Goal: Task Accomplishment & Management: Manage account settings

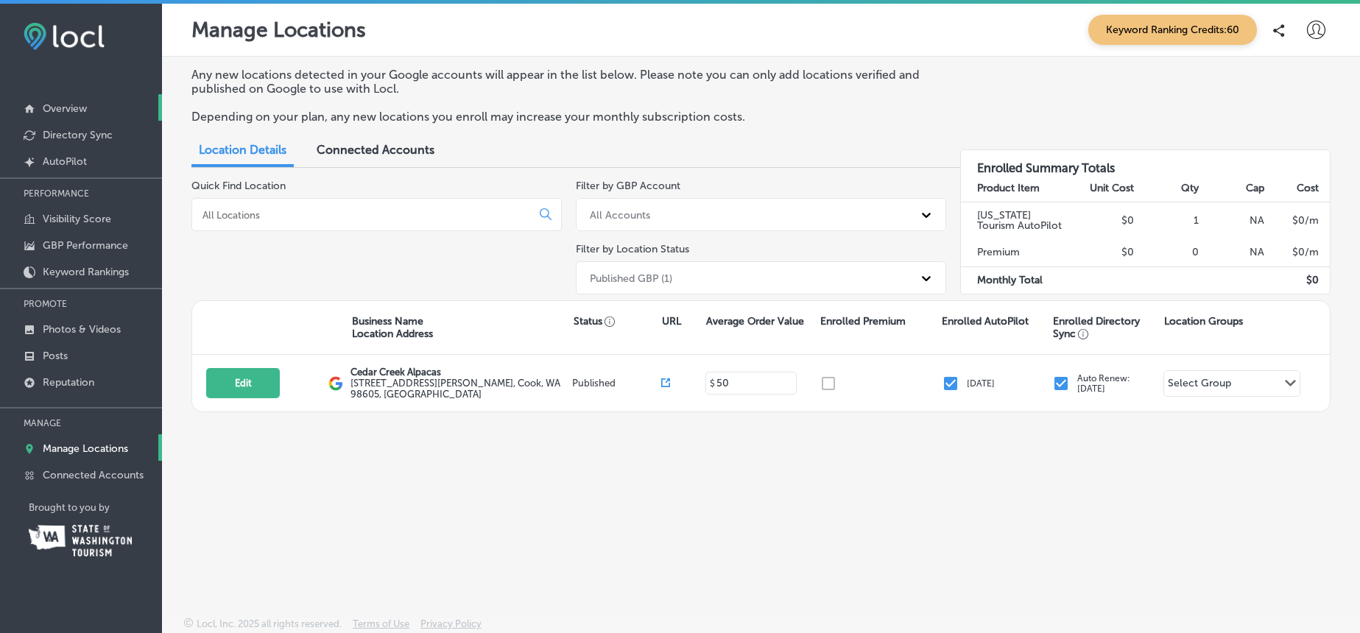
click at [64, 105] on p "Overview" at bounding box center [65, 108] width 44 height 13
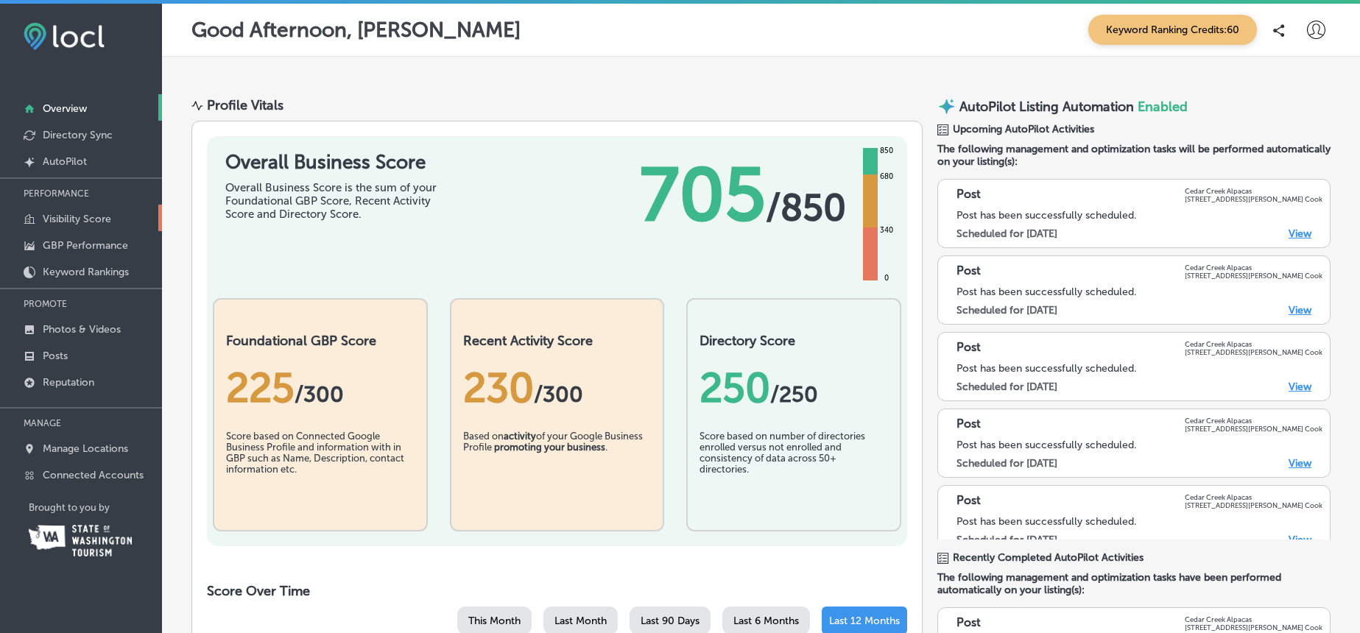
click at [74, 216] on p "Visibility Score" at bounding box center [77, 219] width 68 height 13
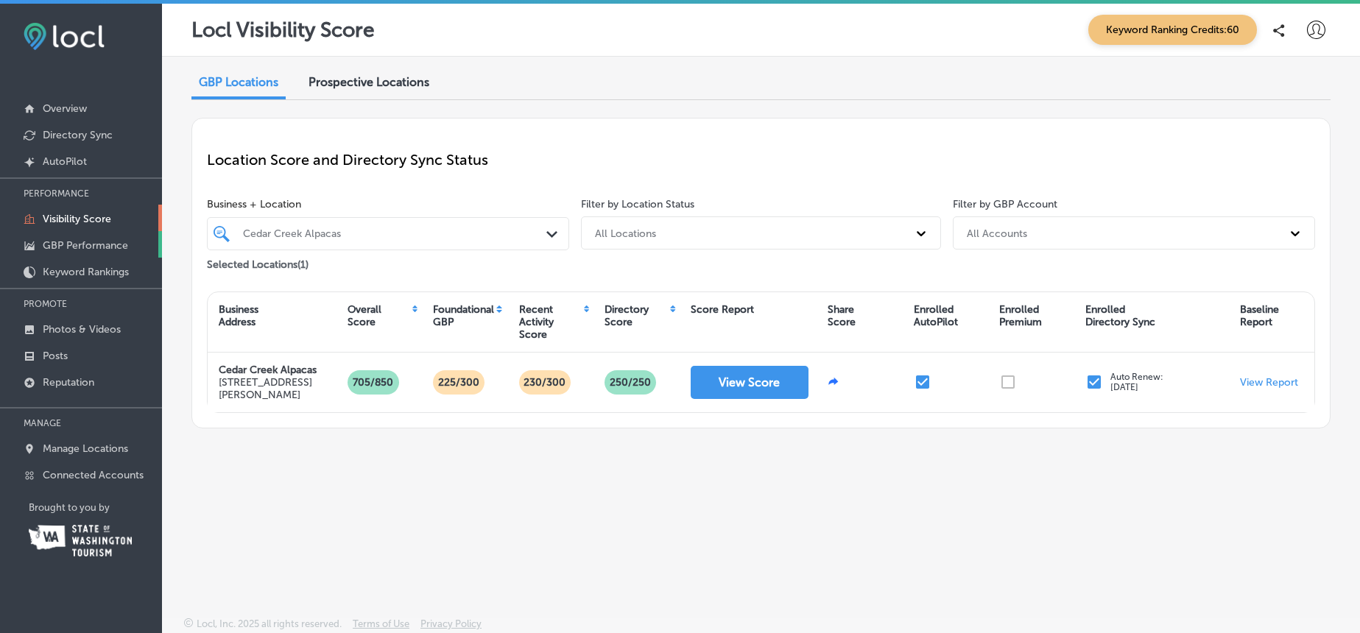
click at [68, 243] on p "GBP Performance" at bounding box center [85, 245] width 85 height 13
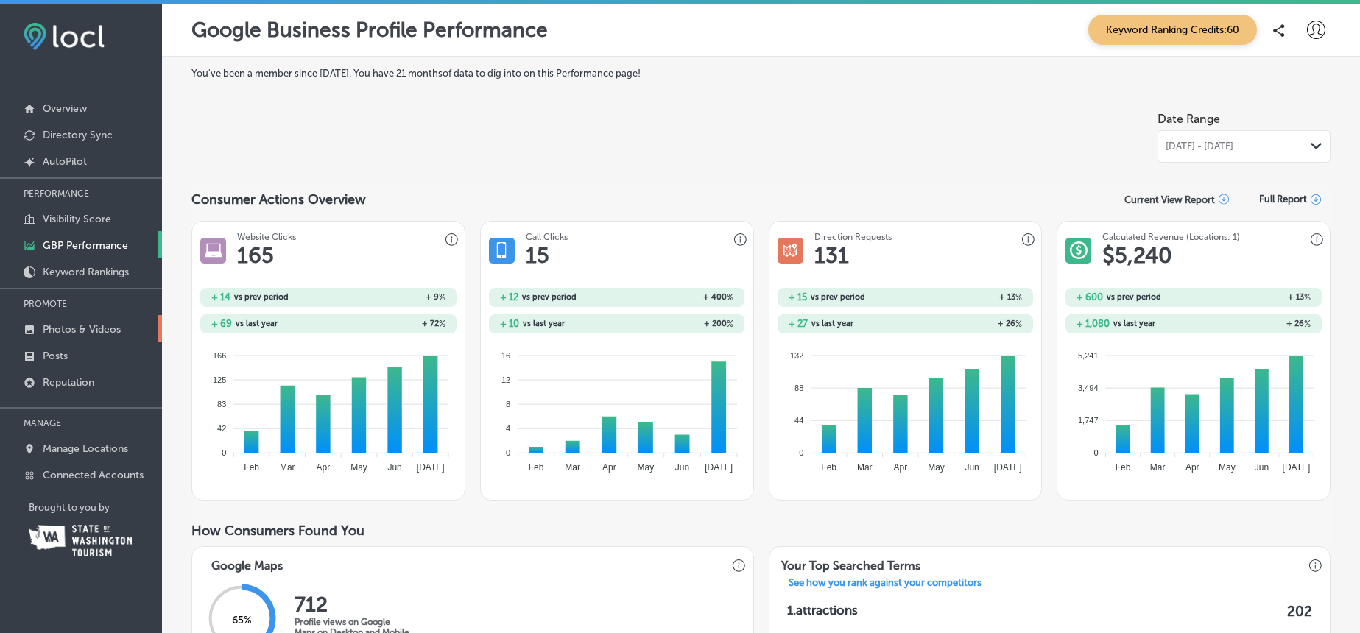
click at [95, 325] on p "Photos & Videos" at bounding box center [82, 329] width 78 height 13
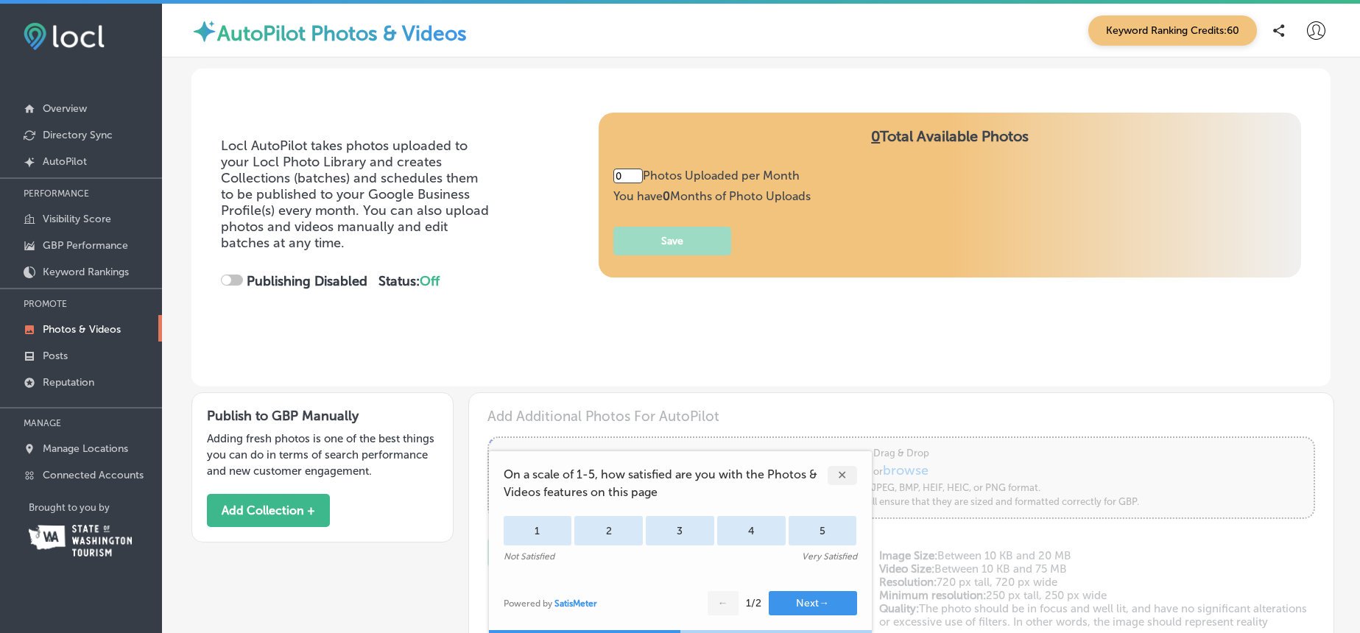
type input "5"
checkbox input "true"
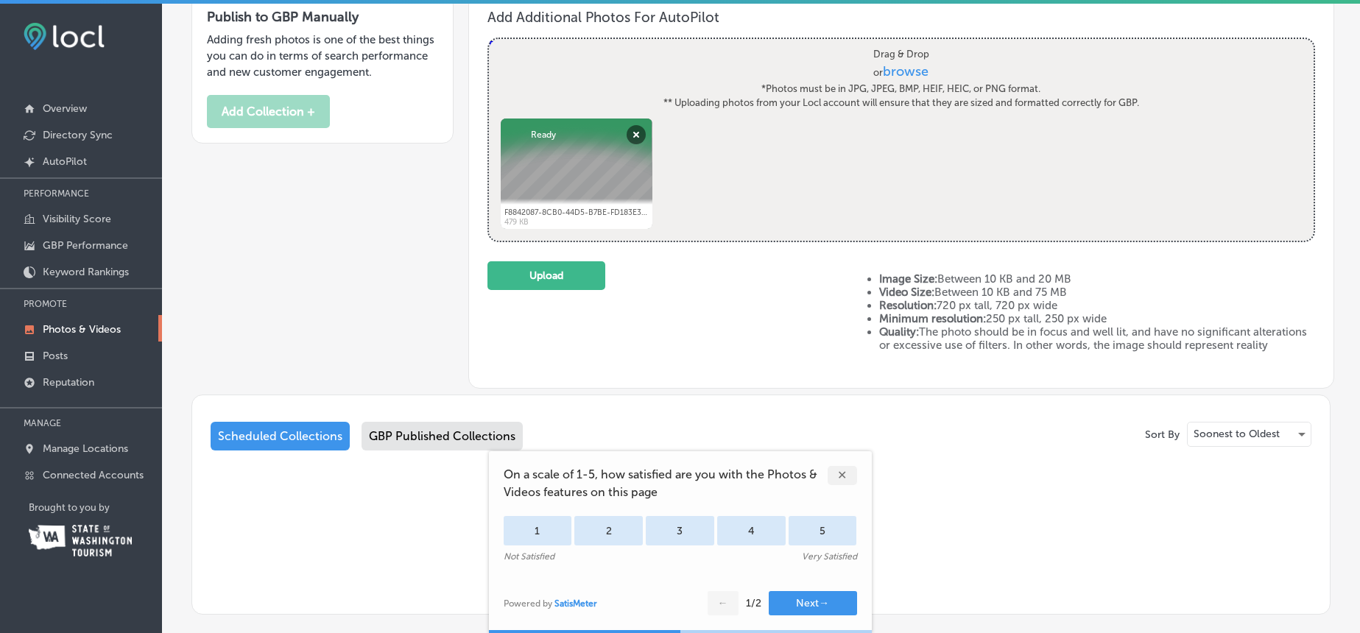
scroll to position [402, 0]
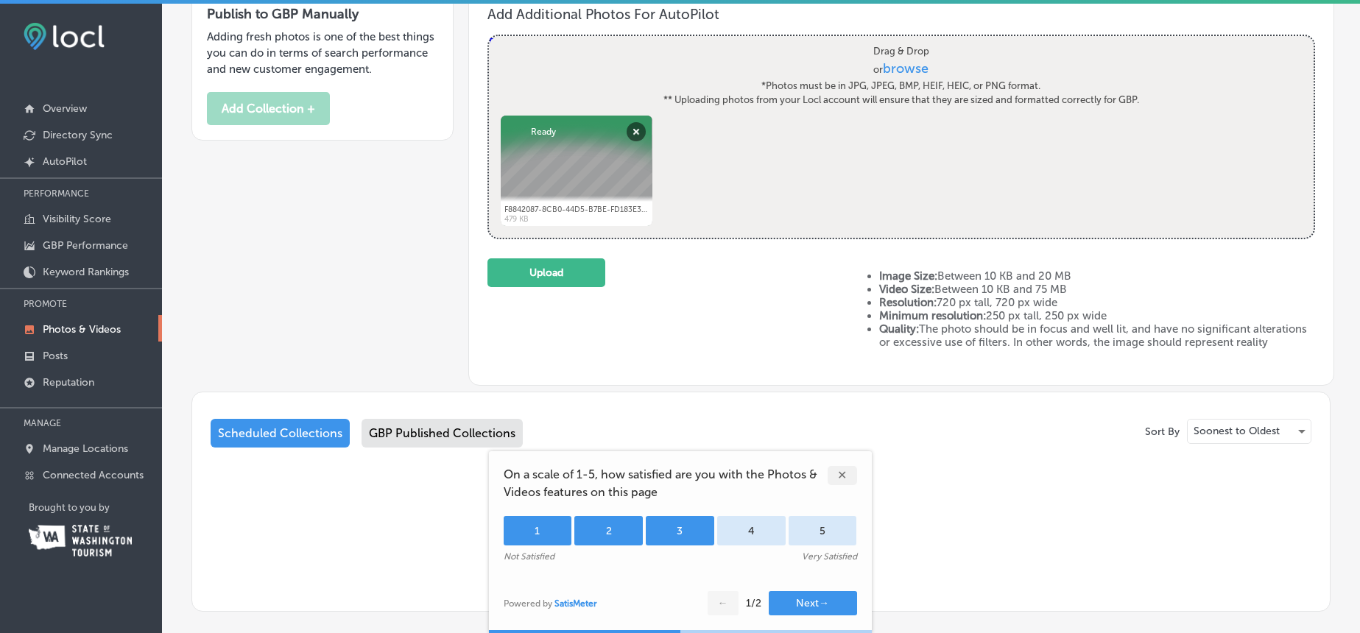
click at [685, 536] on div "3" at bounding box center [680, 530] width 68 height 29
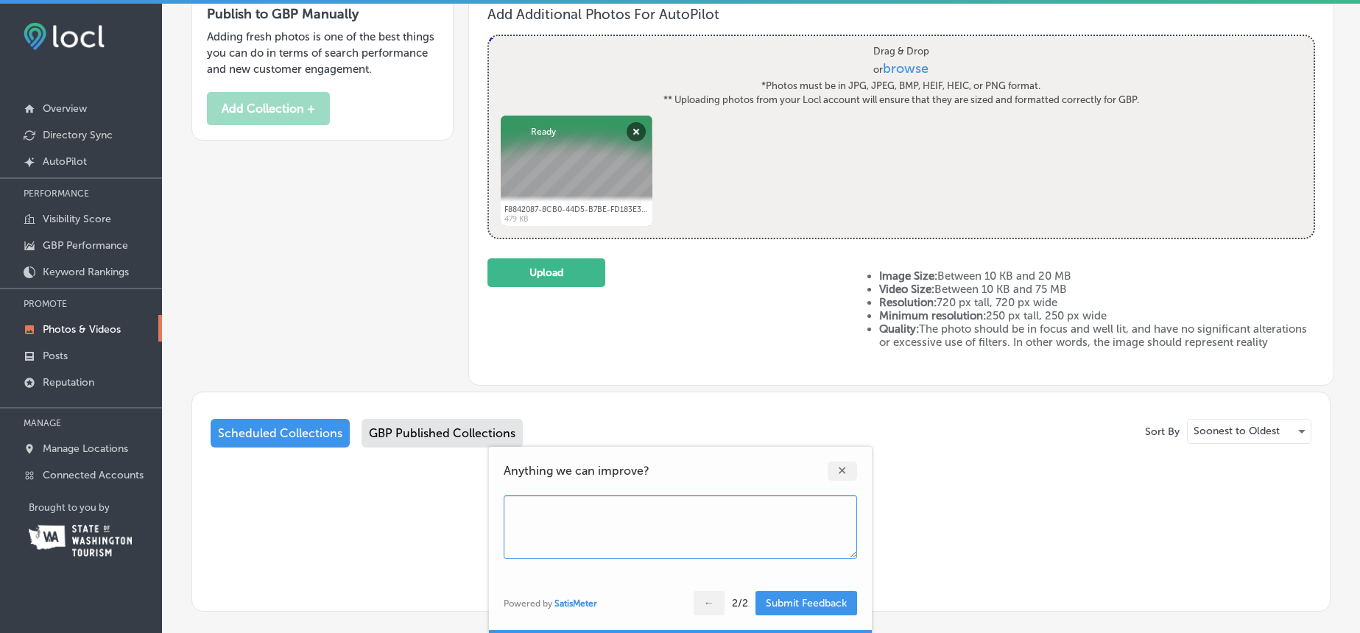
scroll to position [414, 0]
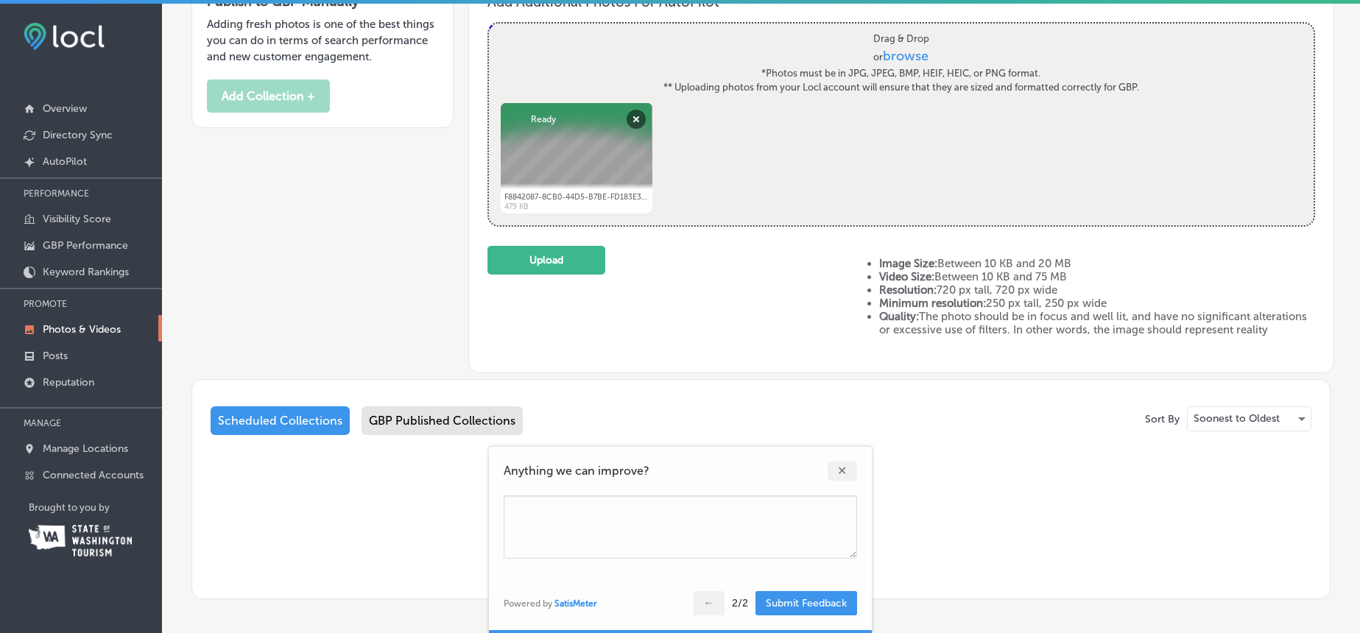
click at [838, 471] on div "✕" at bounding box center [841, 471] width 29 height 19
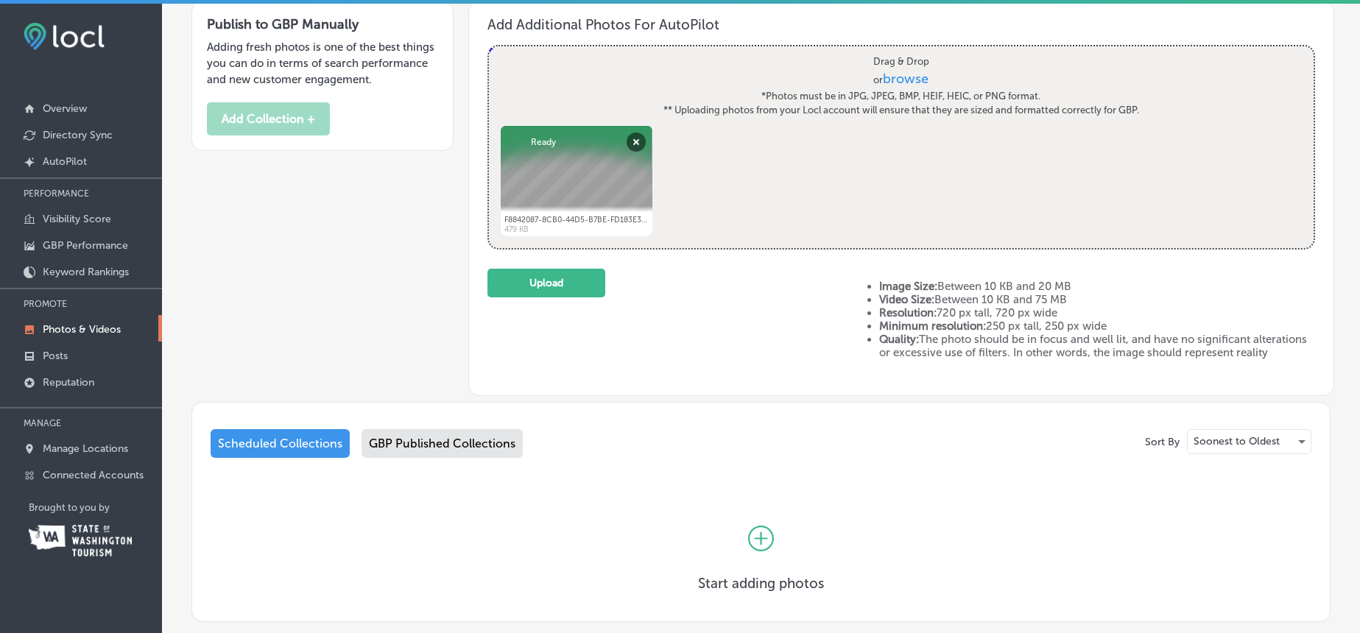
scroll to position [386, 0]
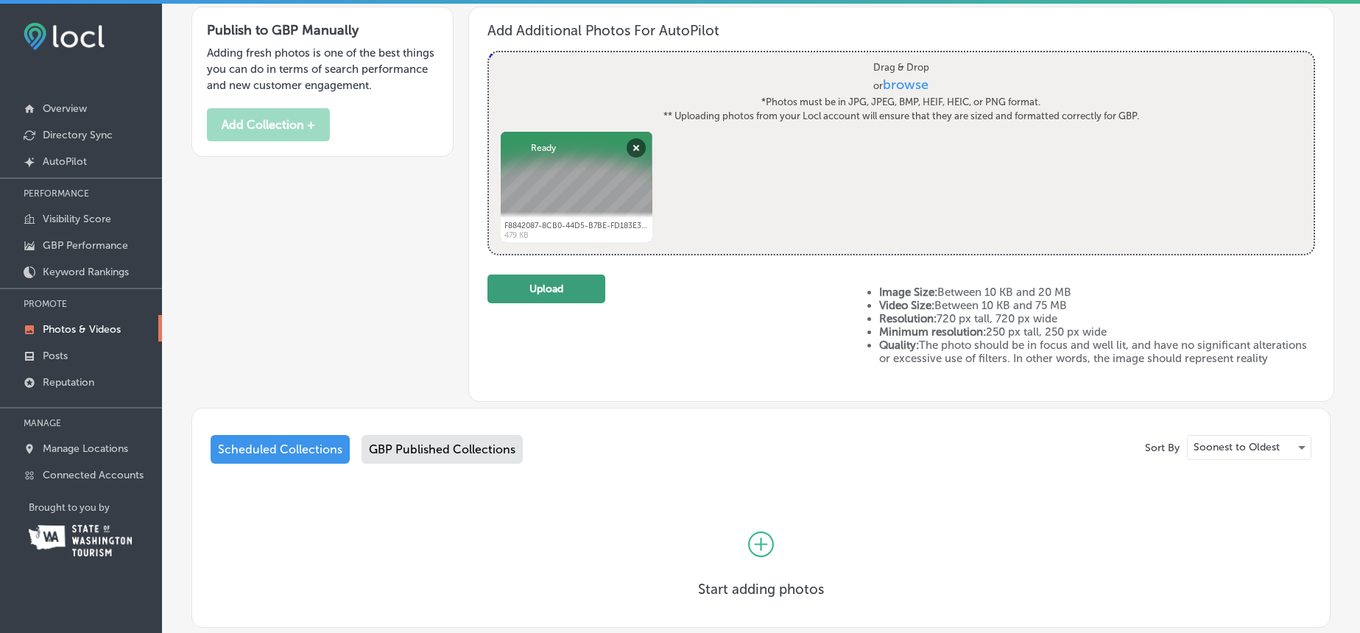
click at [552, 292] on button "Upload" at bounding box center [546, 289] width 118 height 29
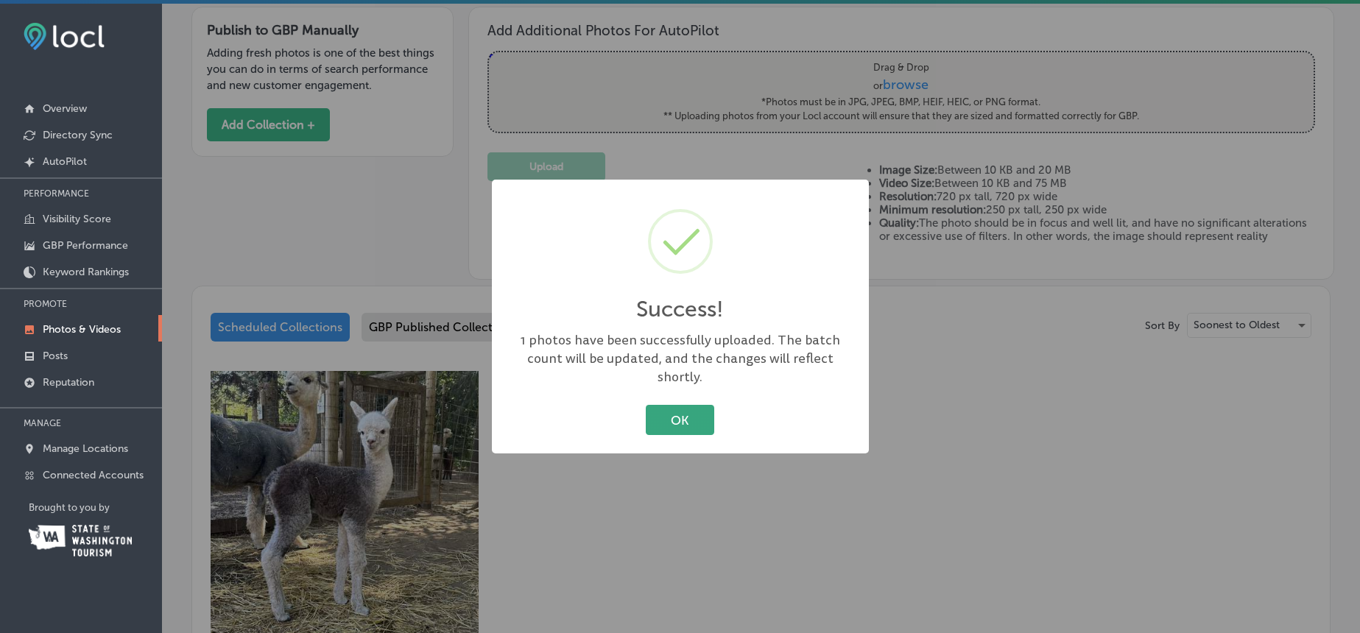
click at [666, 409] on button "OK" at bounding box center [680, 420] width 68 height 30
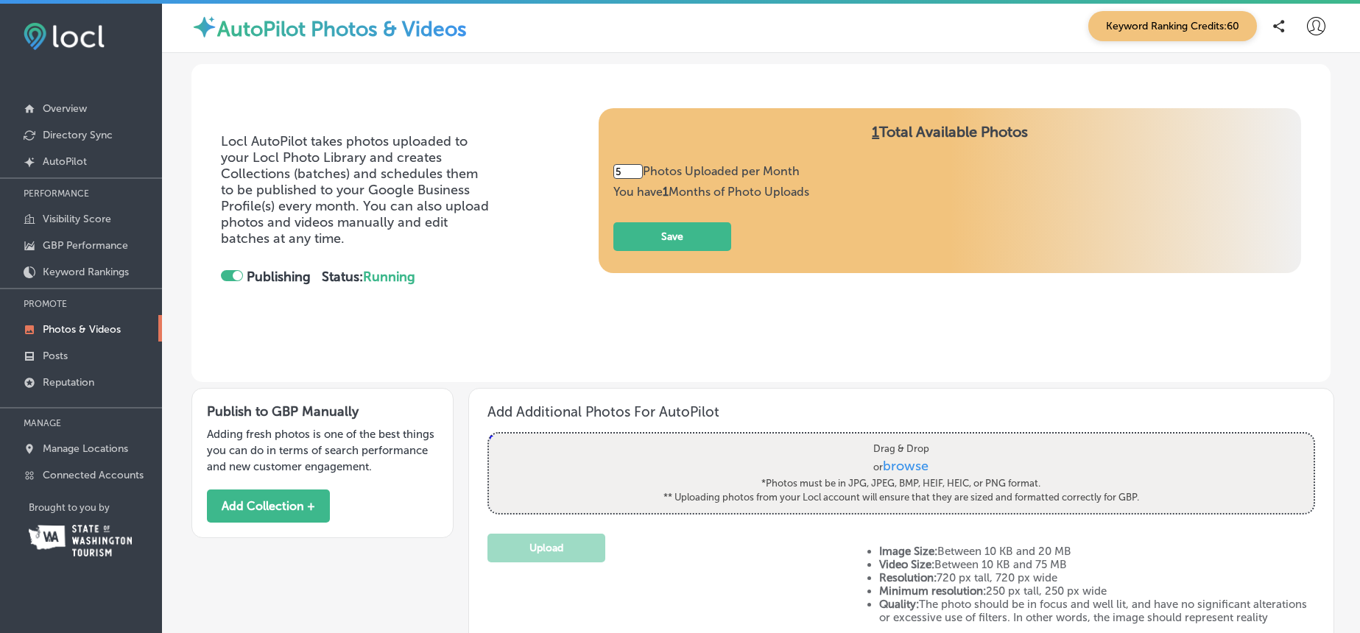
scroll to position [0, 0]
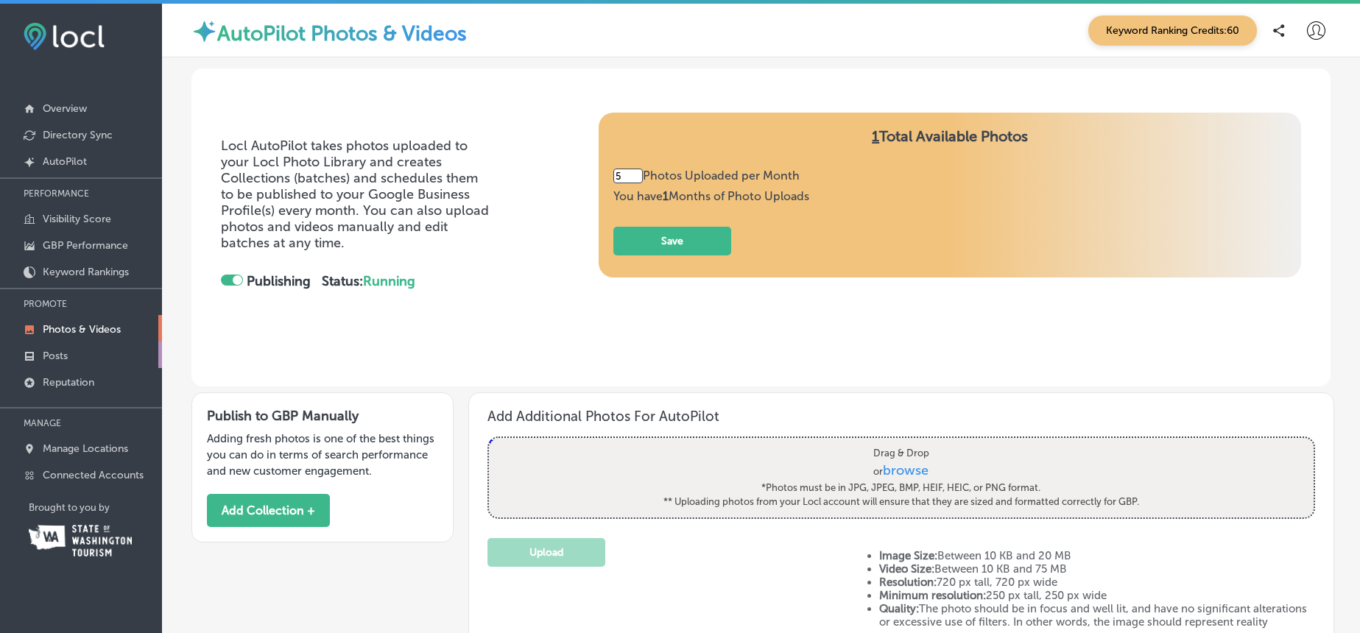
click at [49, 353] on p "Posts" at bounding box center [55, 356] width 25 height 13
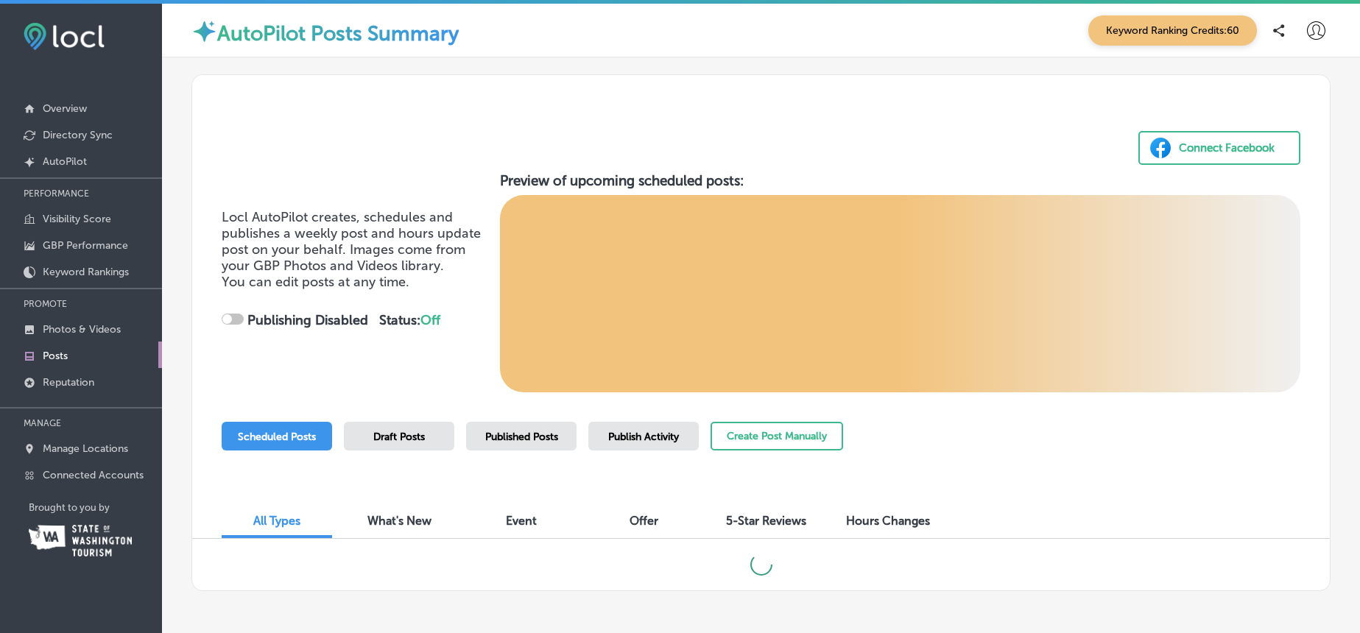
scroll to position [54, 0]
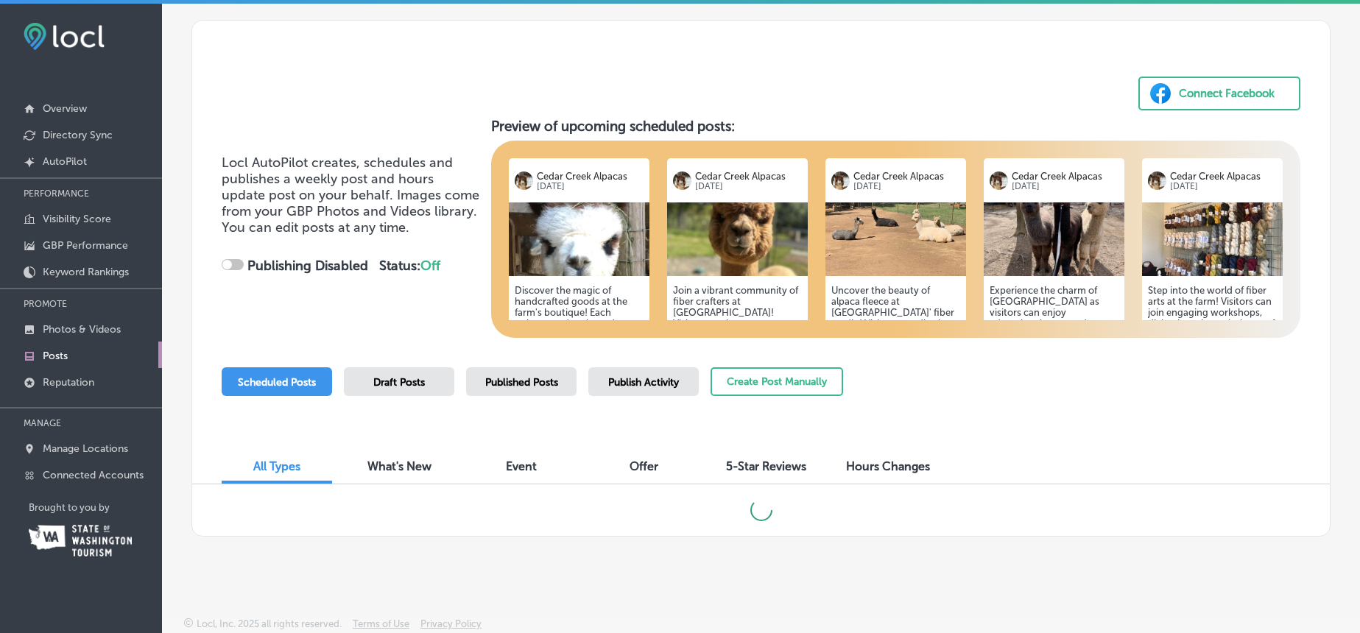
checkbox input "true"
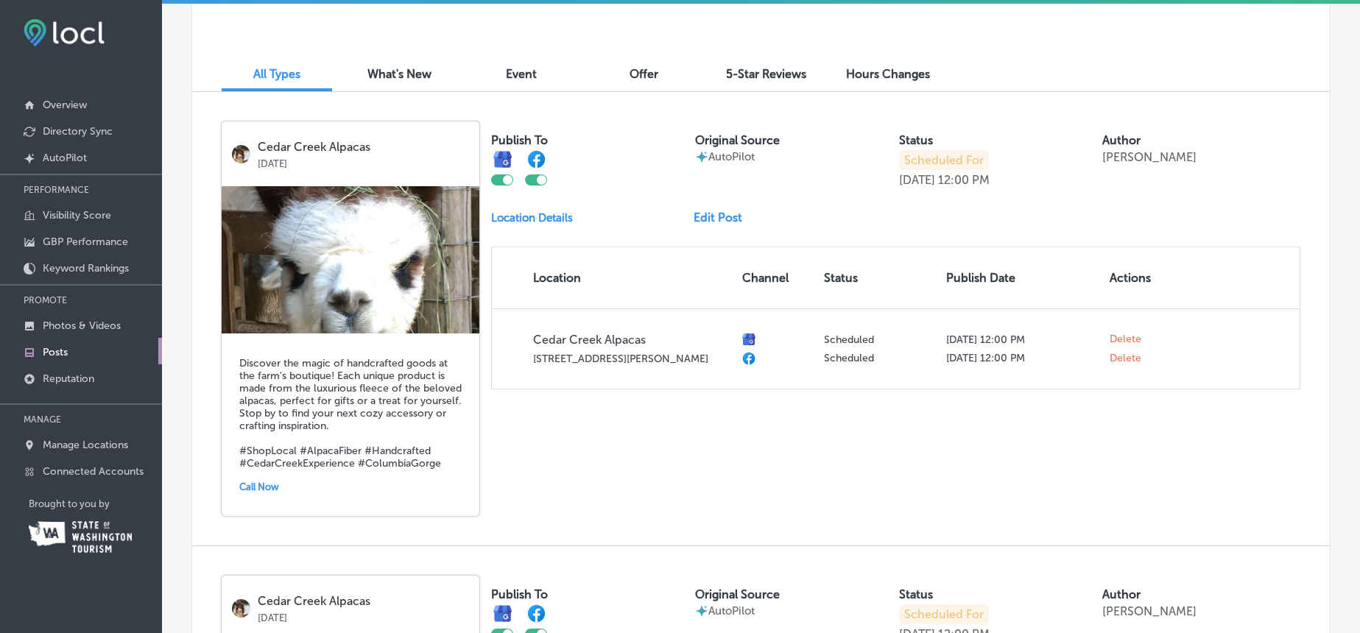
scroll to position [445, 0]
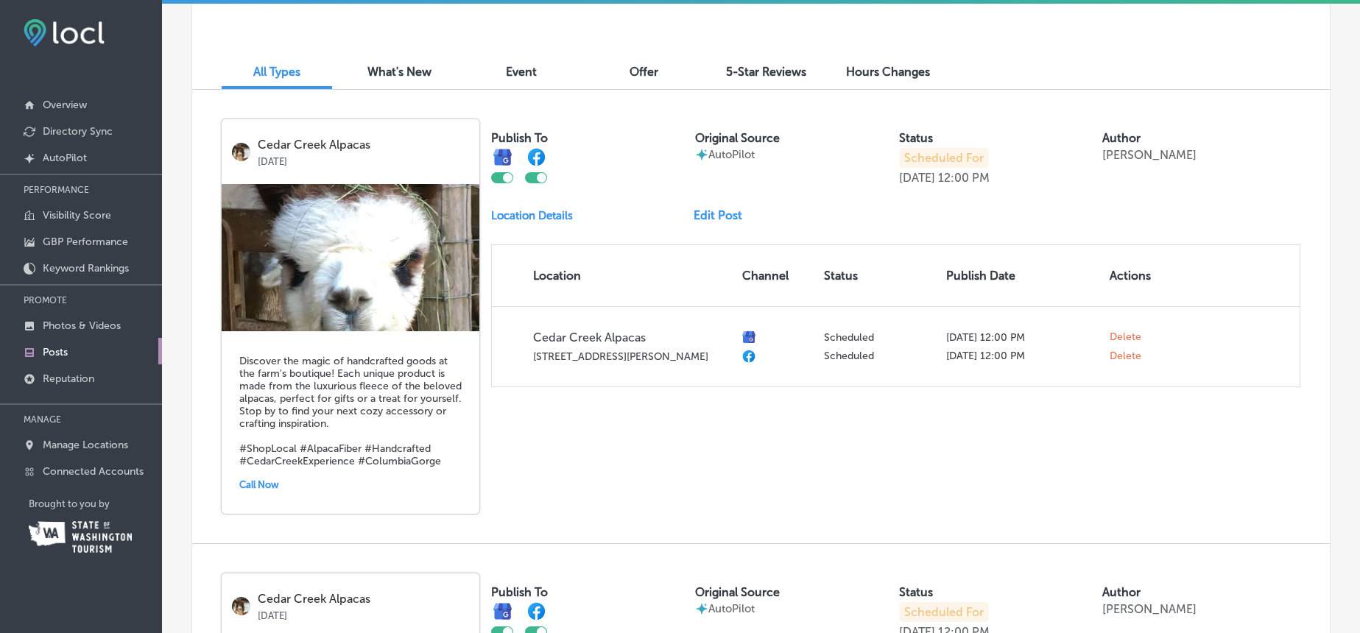
click at [708, 211] on link "Edit Post" at bounding box center [723, 215] width 60 height 14
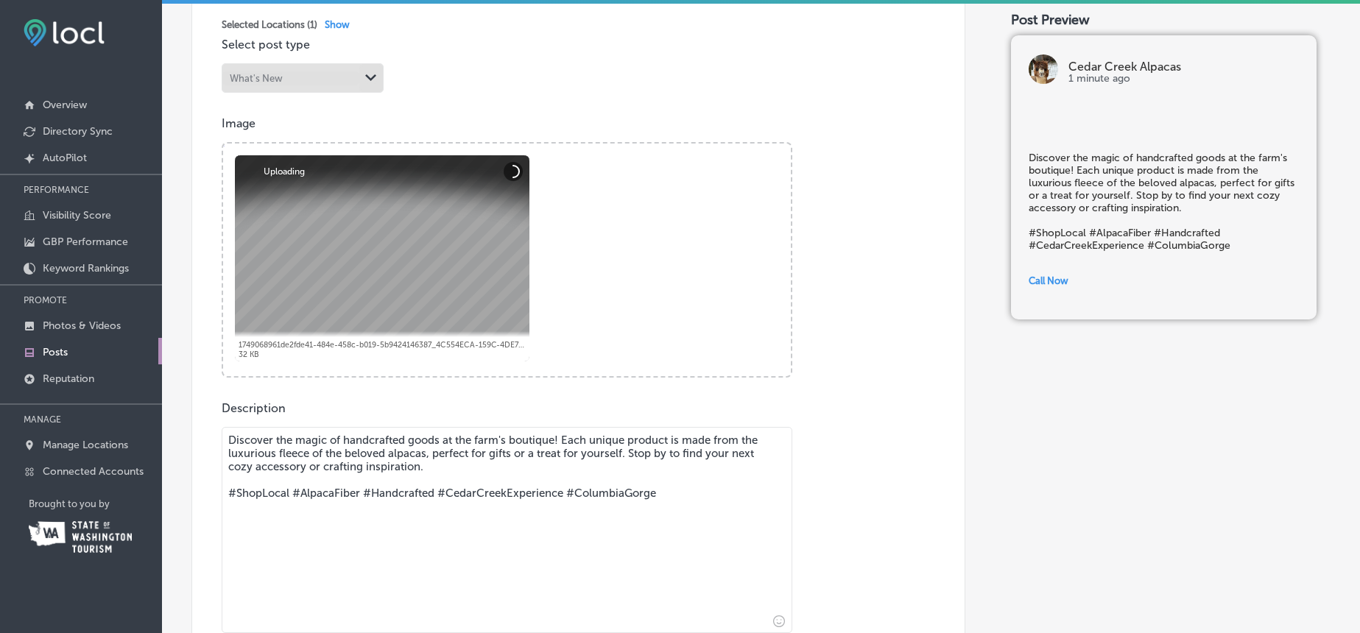
scroll to position [365, 0]
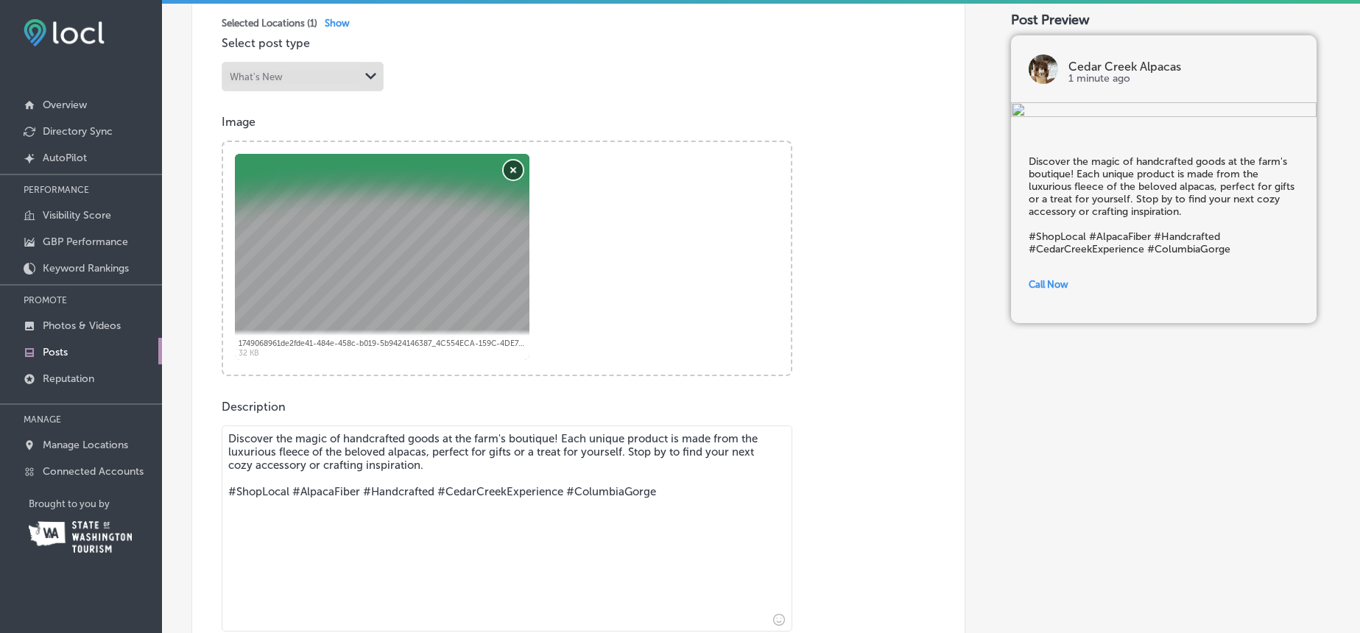
click at [514, 172] on button "Remove" at bounding box center [513, 169] width 19 height 19
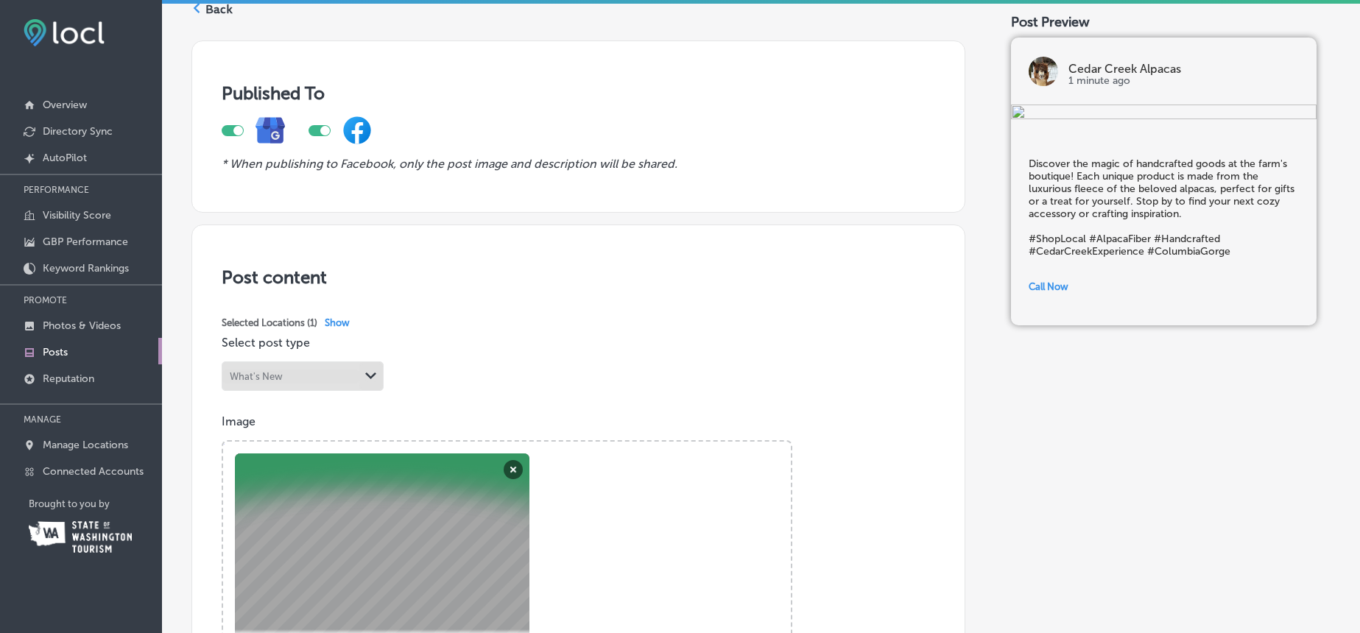
scroll to position [65, 0]
click at [369, 371] on div "Path Created with Sketch." at bounding box center [371, 377] width 12 height 12
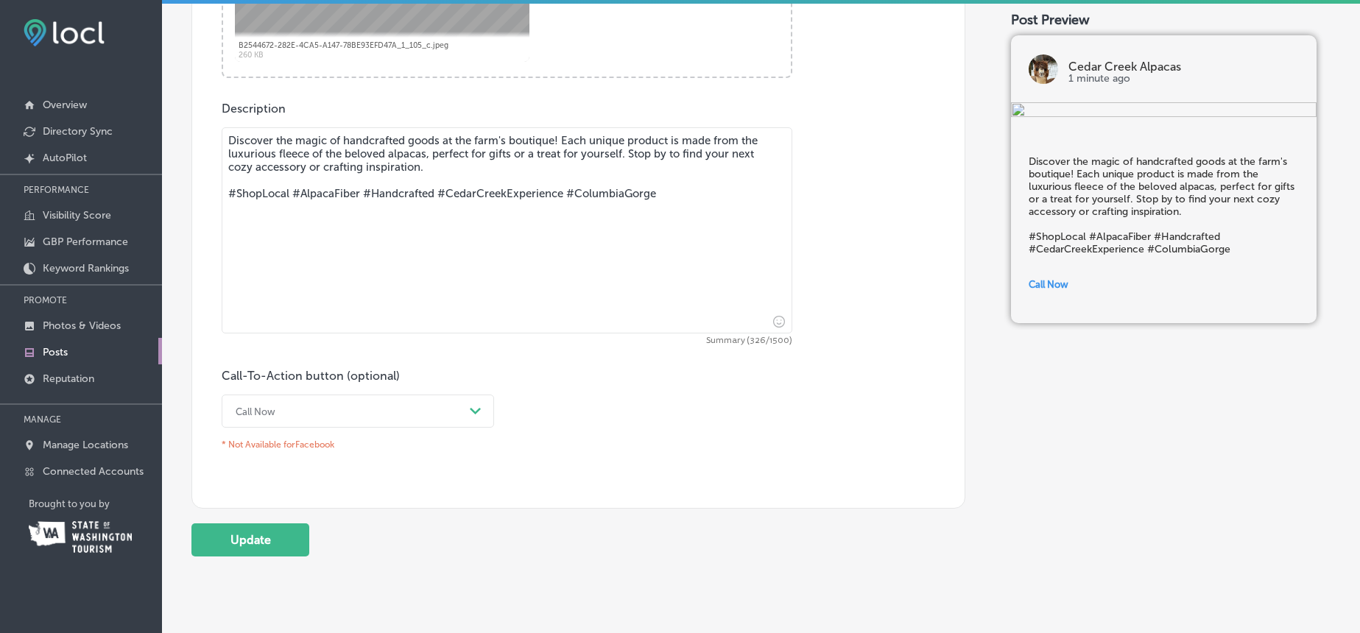
scroll to position [716, 0]
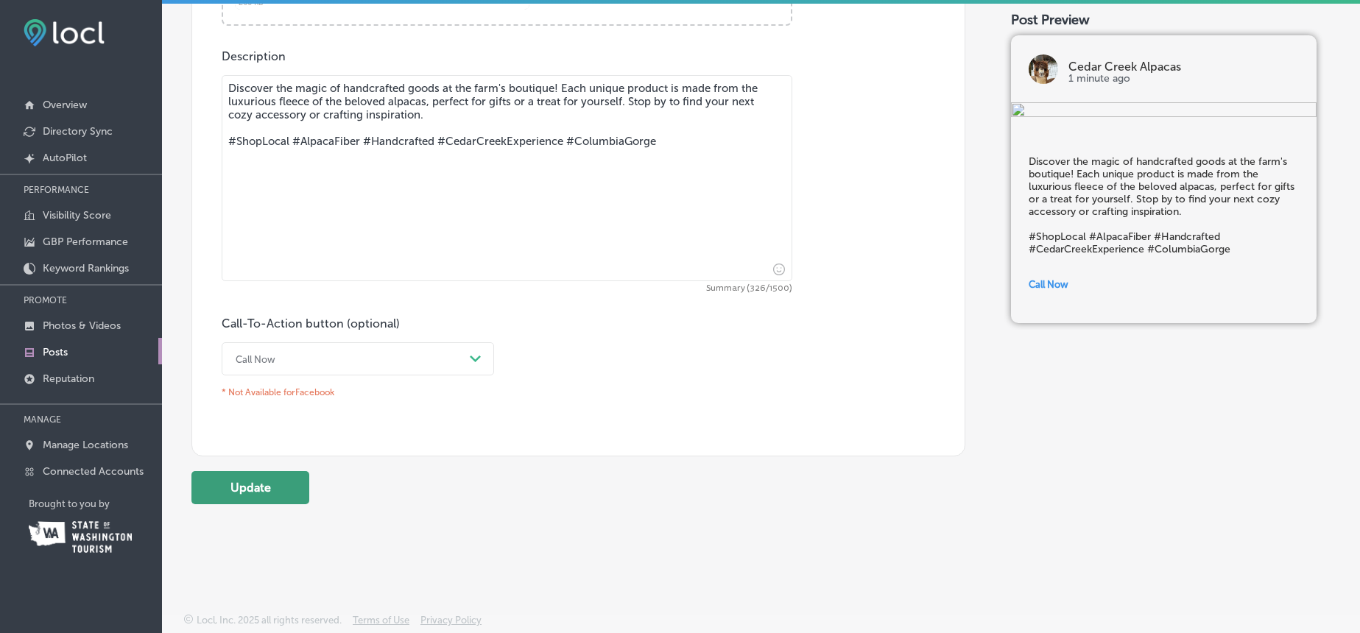
click at [256, 492] on button "Update" at bounding box center [250, 487] width 118 height 33
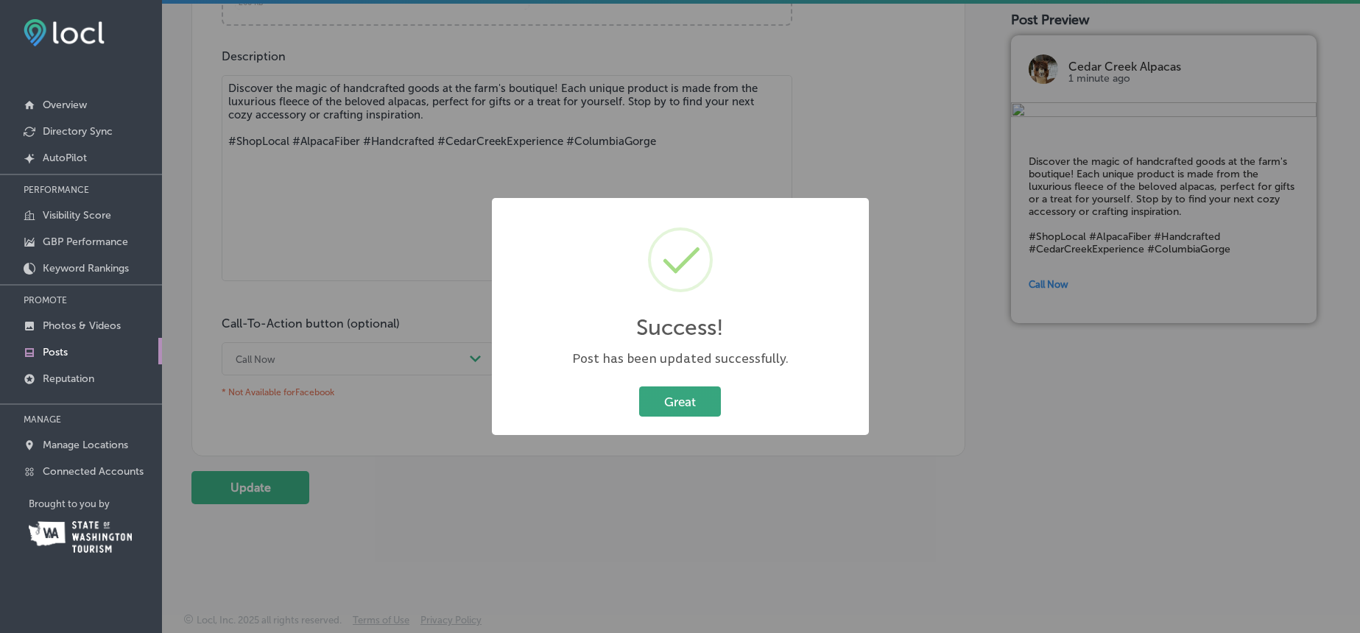
click at [653, 392] on button "Great" at bounding box center [680, 401] width 82 height 30
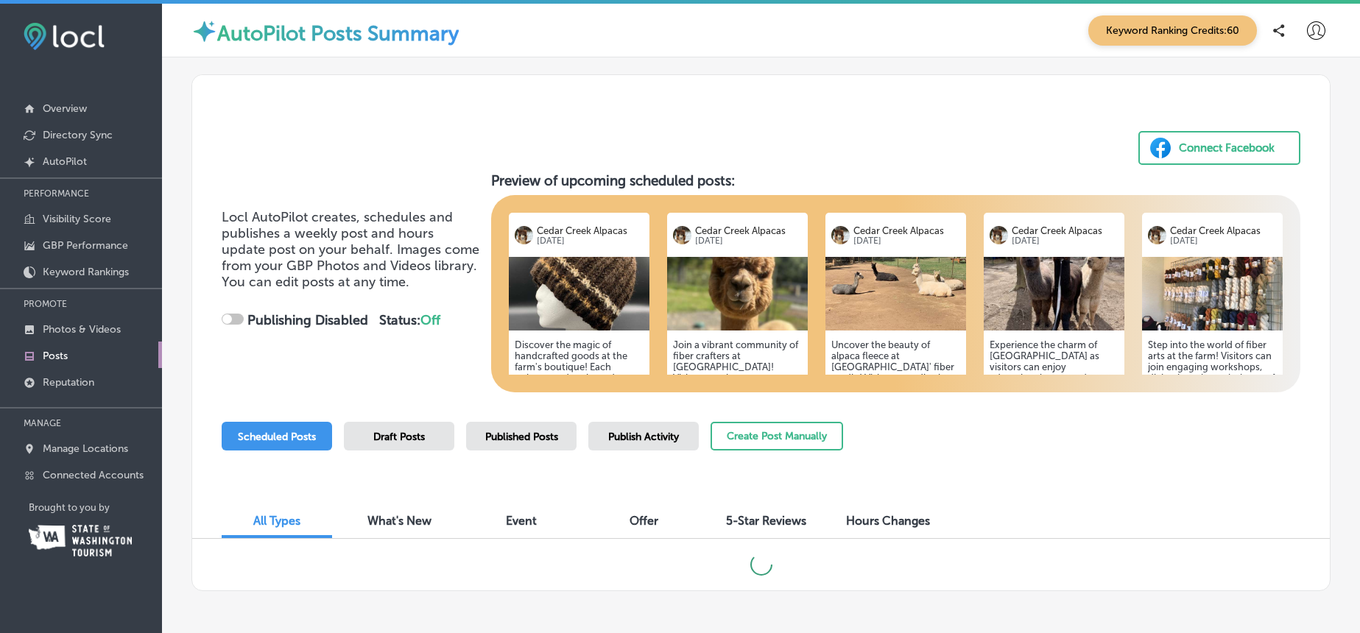
checkbox input "true"
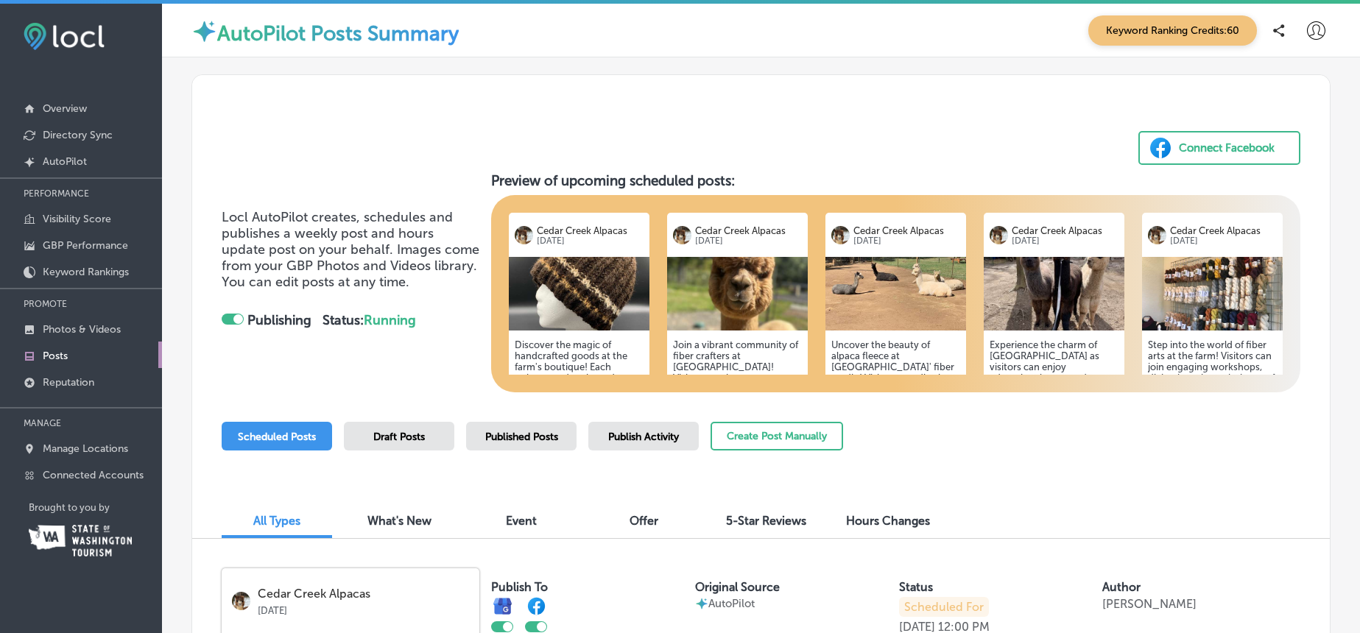
scroll to position [62, 0]
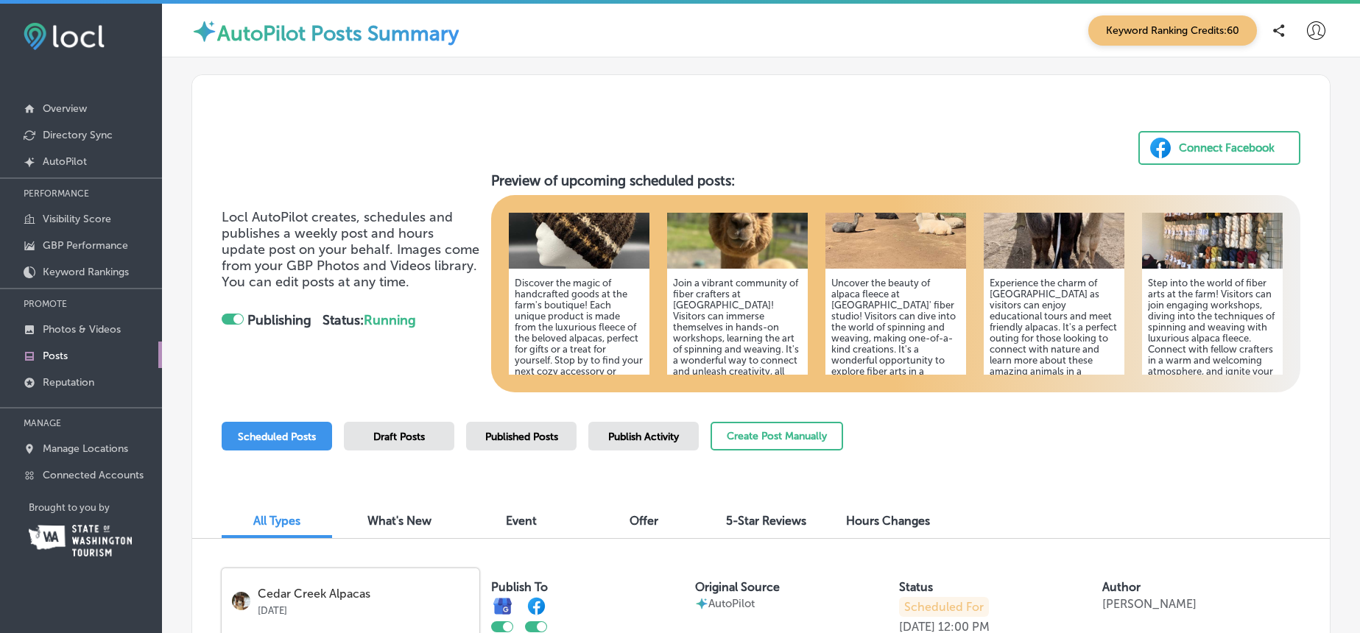
click at [1028, 335] on h5 "Experience the charm of [GEOGRAPHIC_DATA] as visitors can enjoy educational tou…" at bounding box center [1053, 361] width 129 height 166
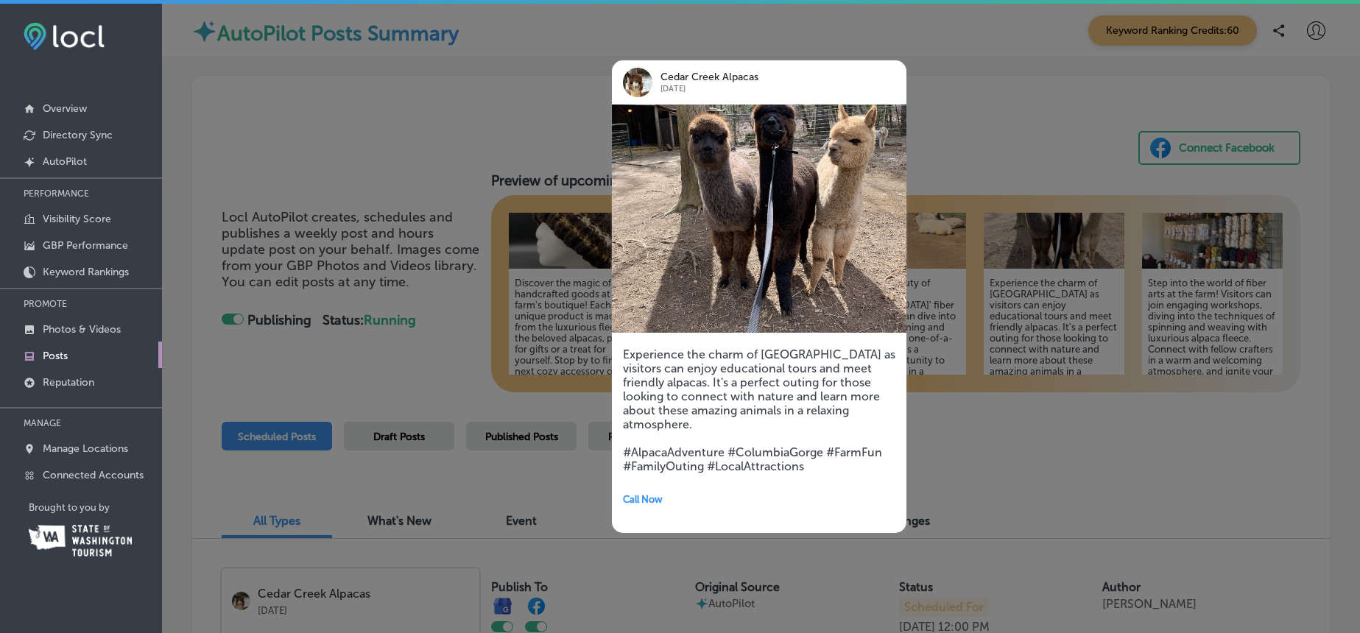
click at [1014, 161] on div at bounding box center [680, 316] width 1360 height 633
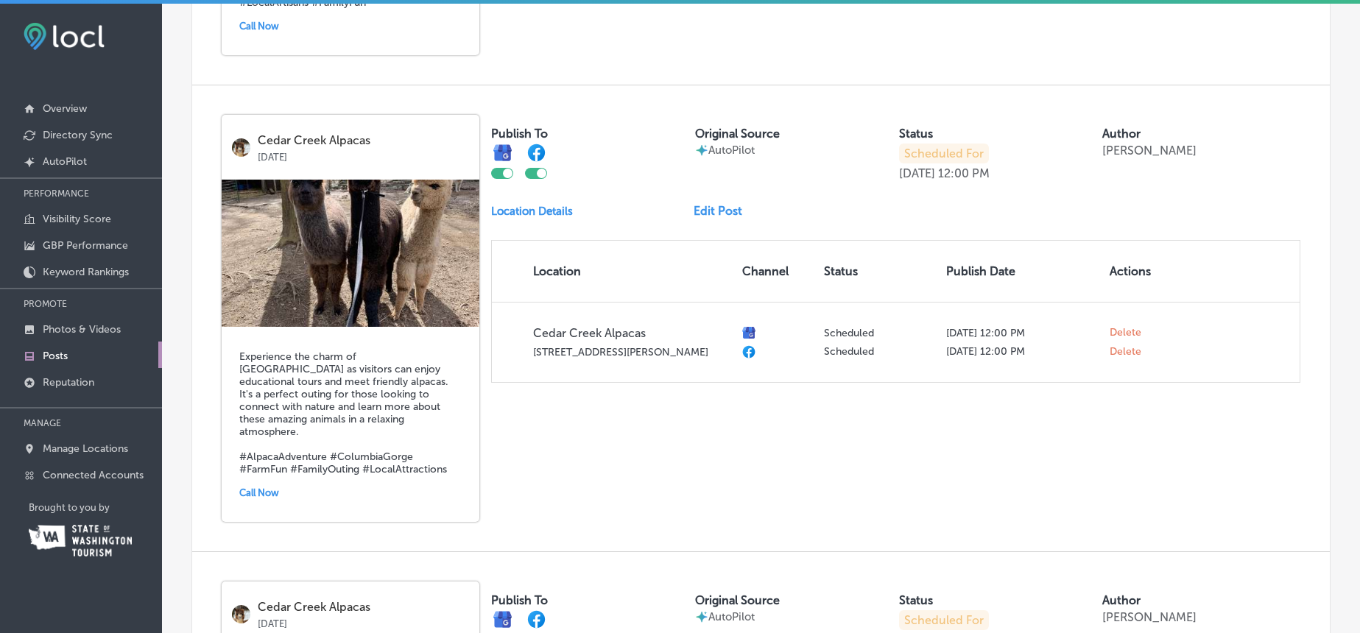
scroll to position [1833, 0]
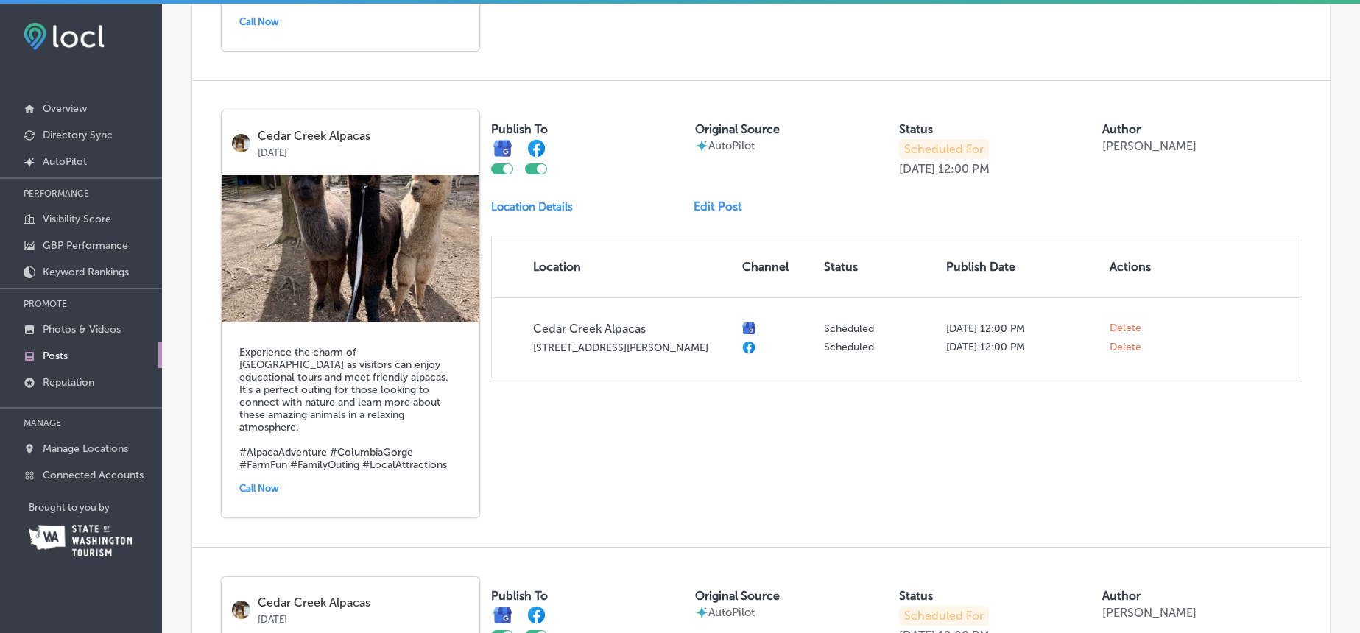
click at [709, 199] on link "Edit Post" at bounding box center [723, 206] width 60 height 14
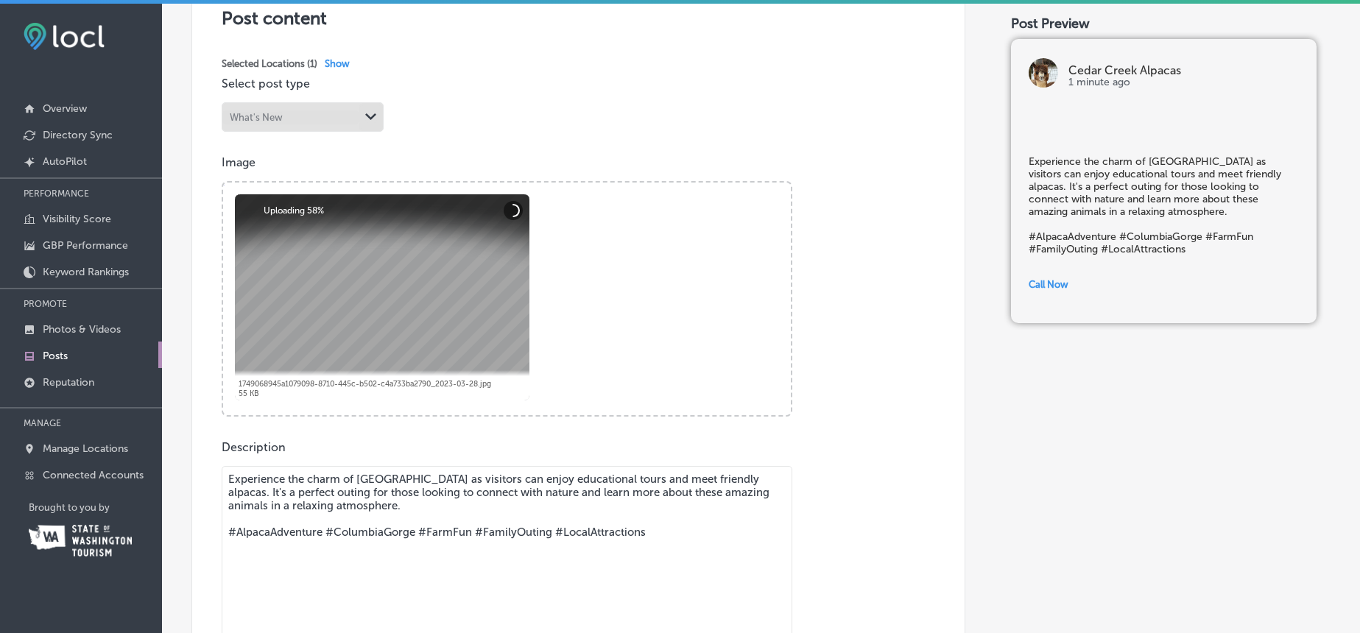
scroll to position [325, 0]
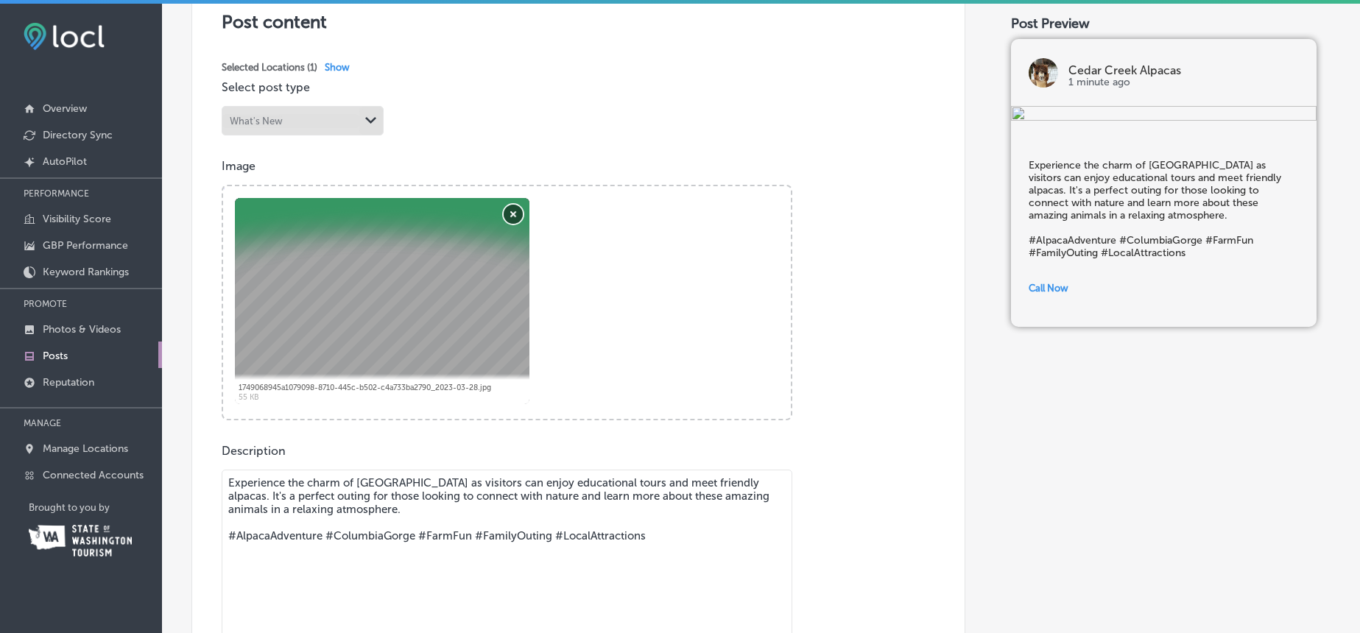
click at [515, 213] on button "Remove" at bounding box center [513, 214] width 19 height 19
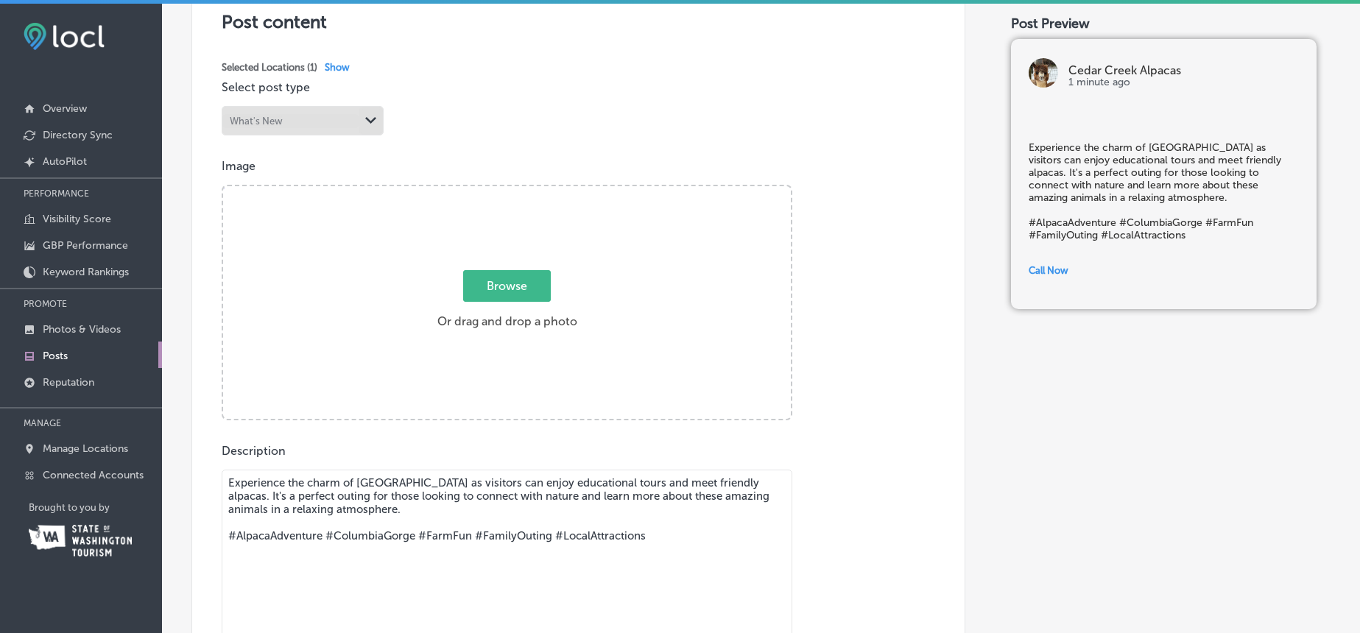
click at [499, 294] on span "Browse" at bounding box center [507, 286] width 88 height 32
click at [499, 191] on input "Browse Or drag and drop a photo" at bounding box center [507, 188] width 568 height 4
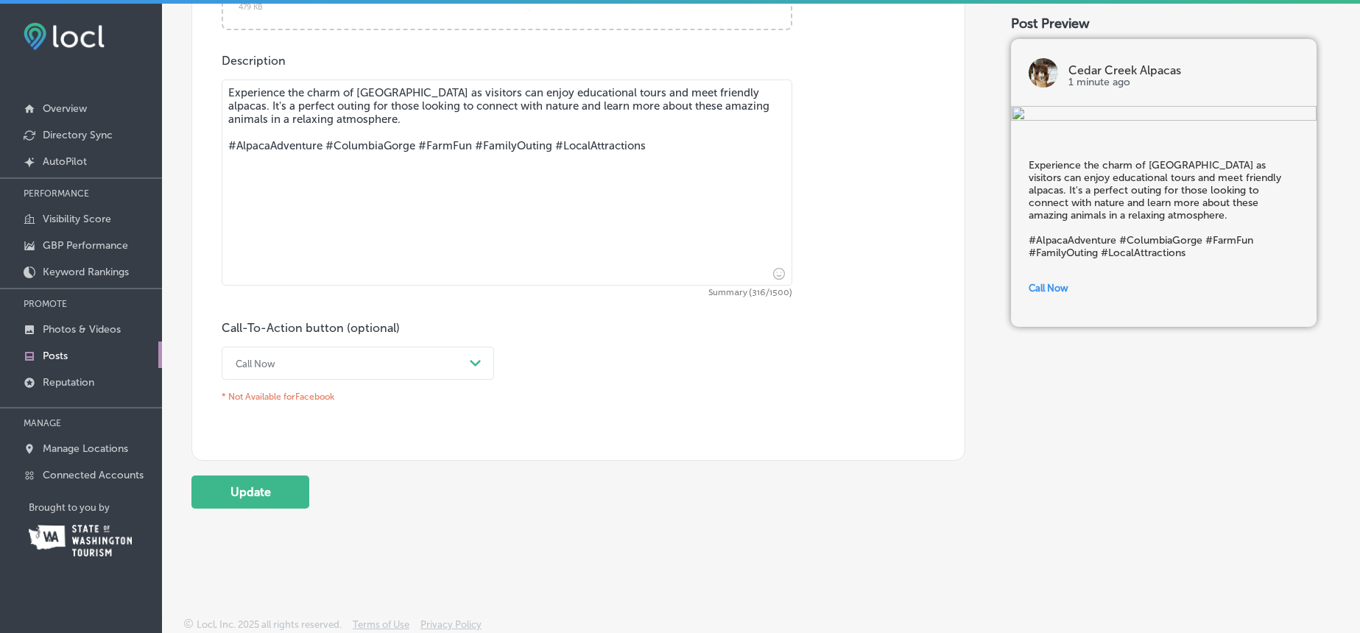
scroll to position [716, 0]
click at [244, 490] on button "Update" at bounding box center [250, 491] width 118 height 33
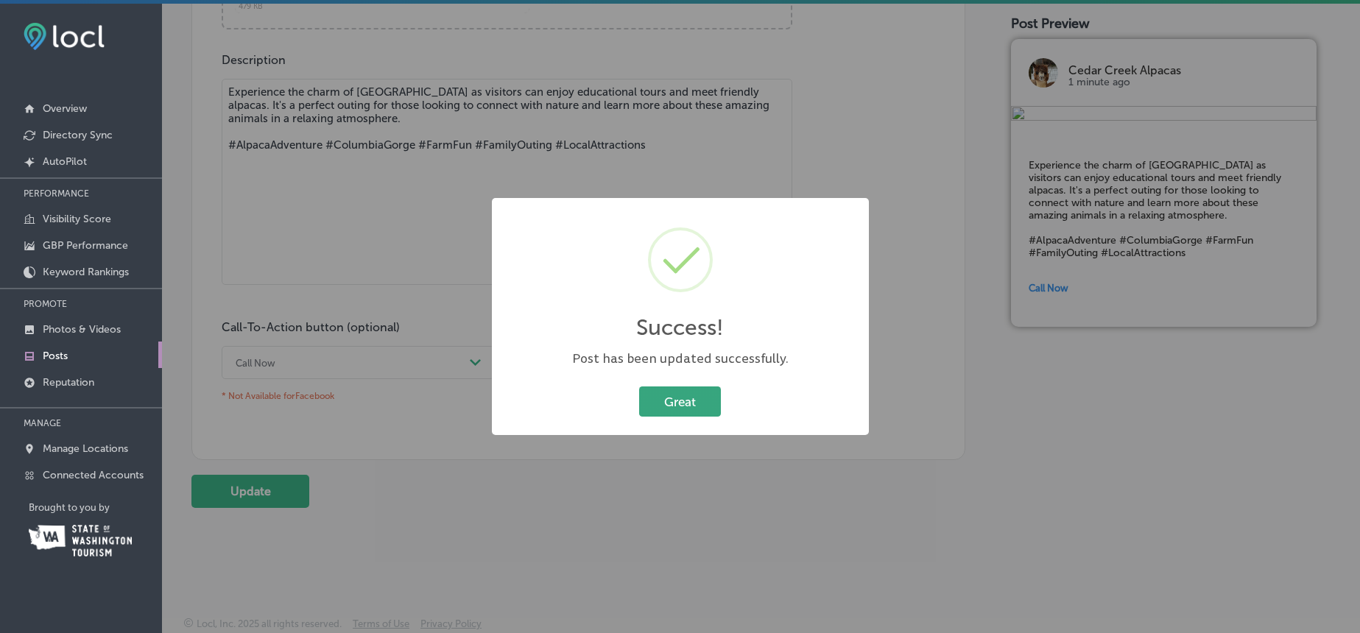
click at [660, 398] on button "Great" at bounding box center [680, 401] width 82 height 30
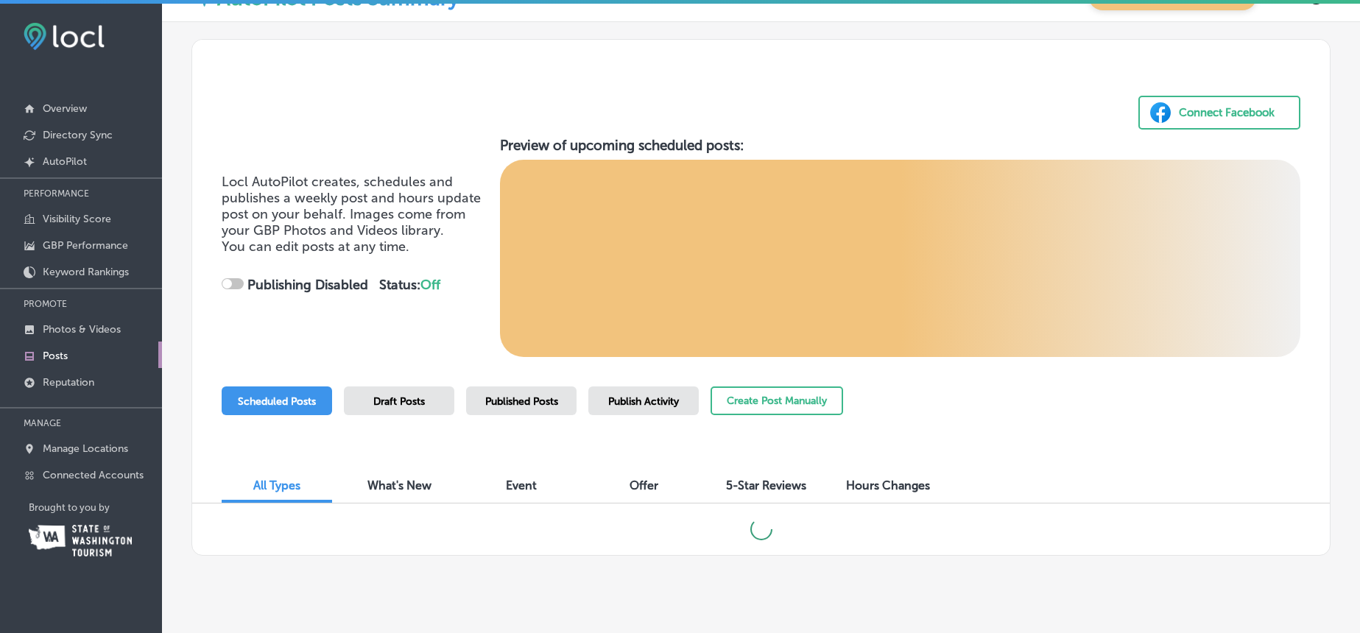
checkbox input "true"
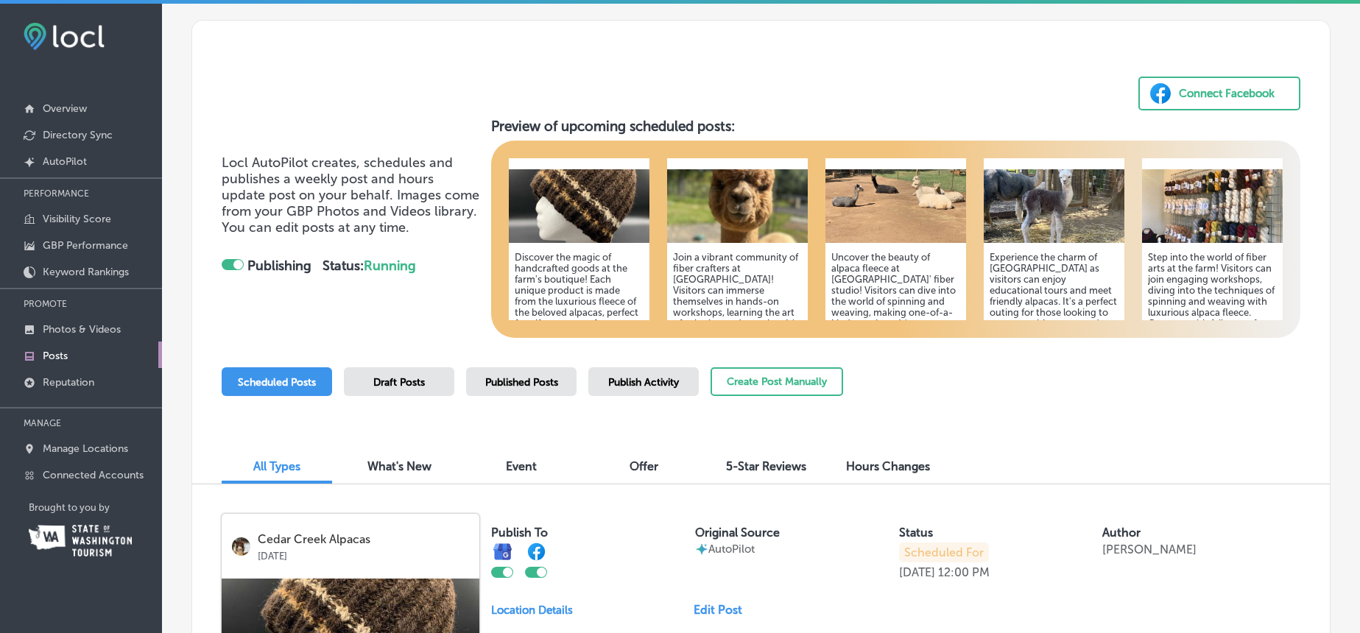
scroll to position [174, 0]
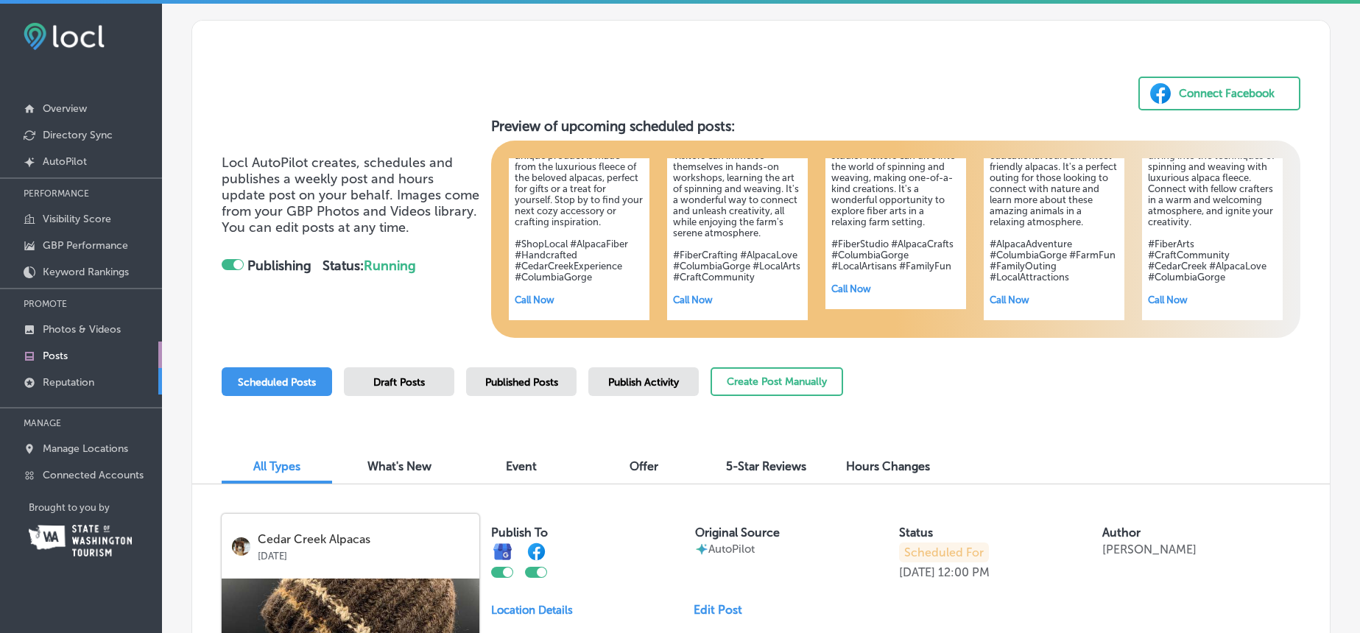
click at [43, 379] on p "Reputation" at bounding box center [69, 382] width 52 height 13
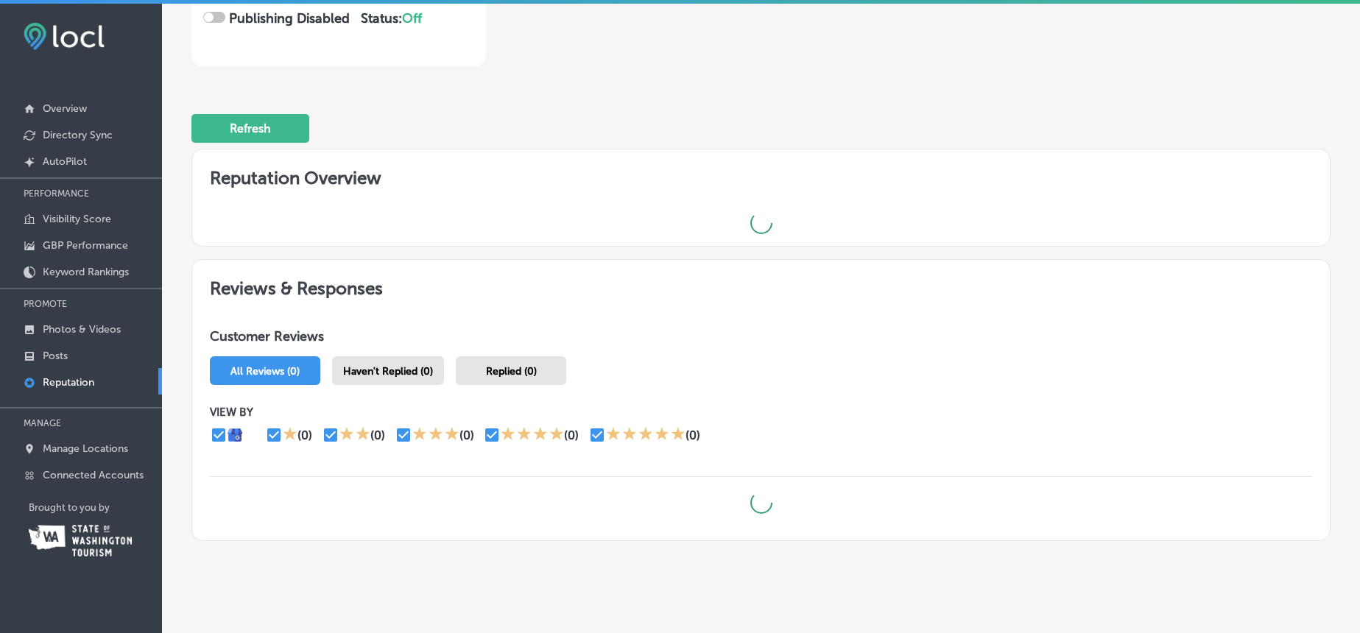
scroll to position [317, 0]
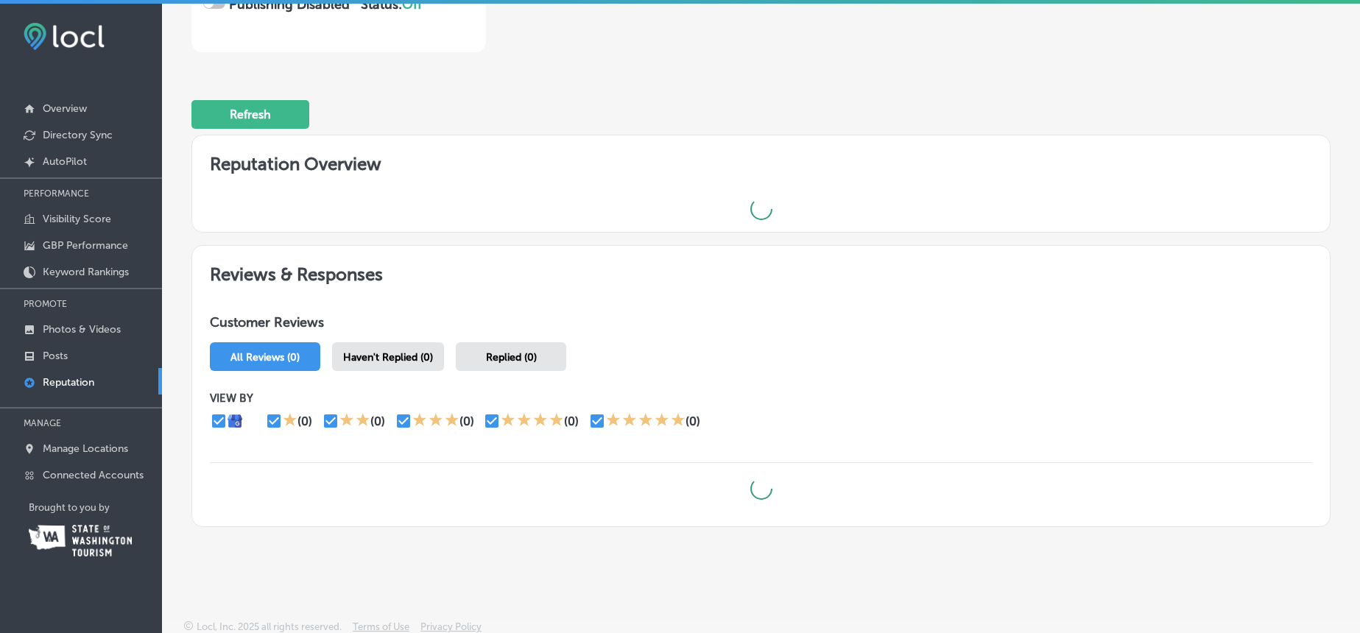
checkbox input "true"
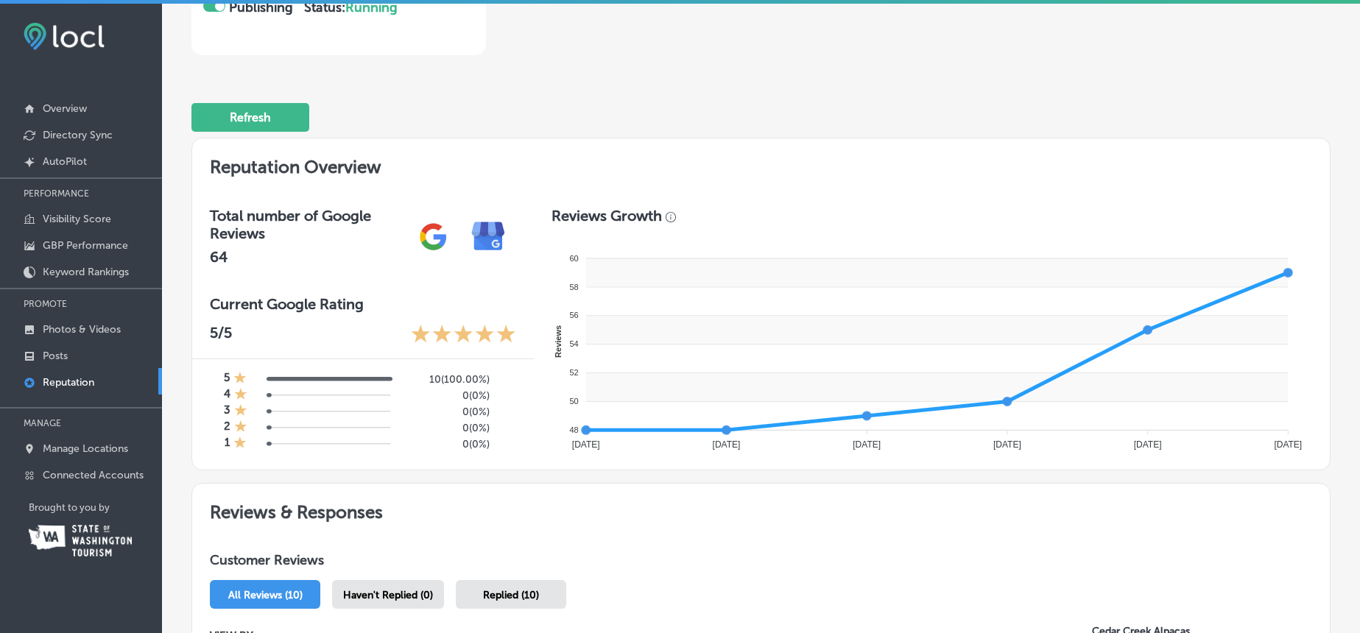
scroll to position [0, 0]
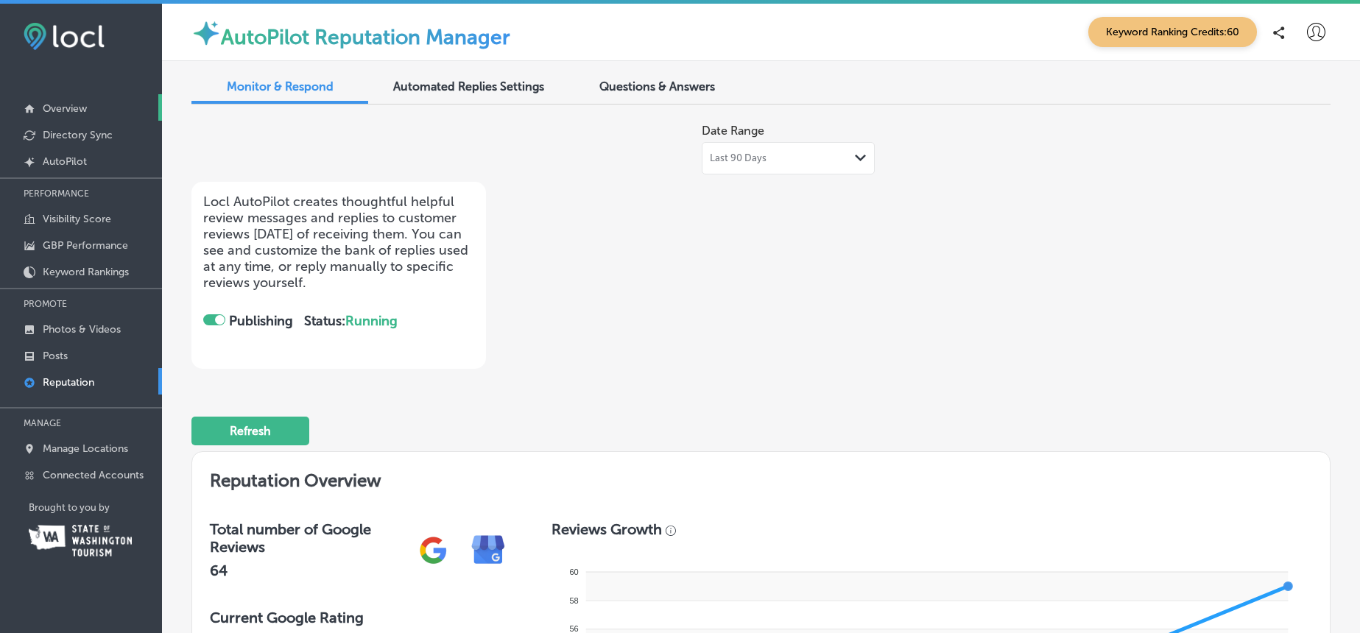
click at [68, 109] on p "Overview" at bounding box center [65, 108] width 44 height 13
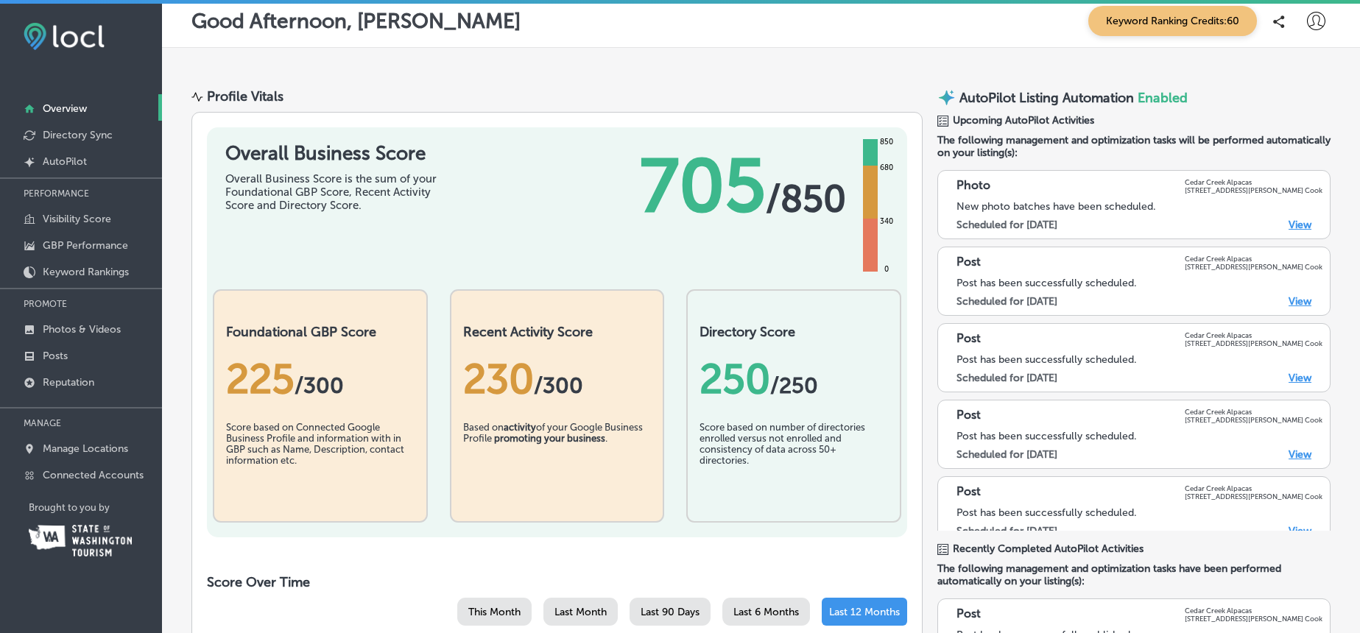
scroll to position [15, 0]
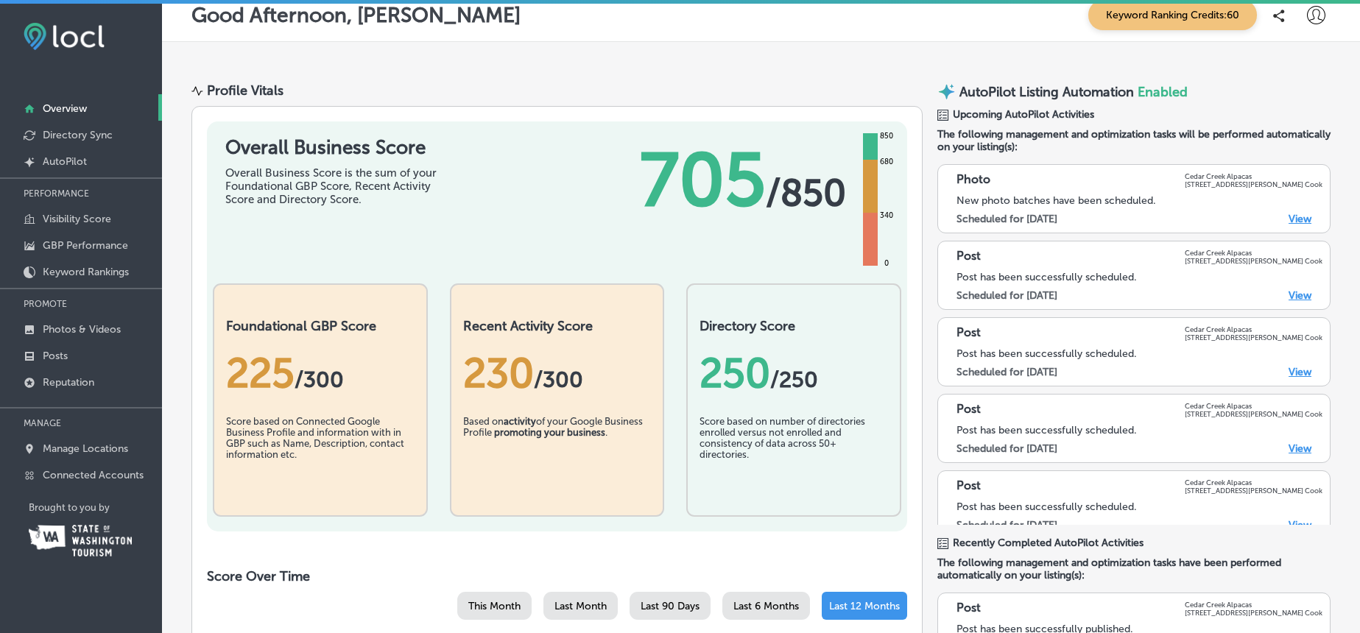
click at [313, 349] on div "225 / 300" at bounding box center [320, 373] width 188 height 49
